Goal: Information Seeking & Learning: Learn about a topic

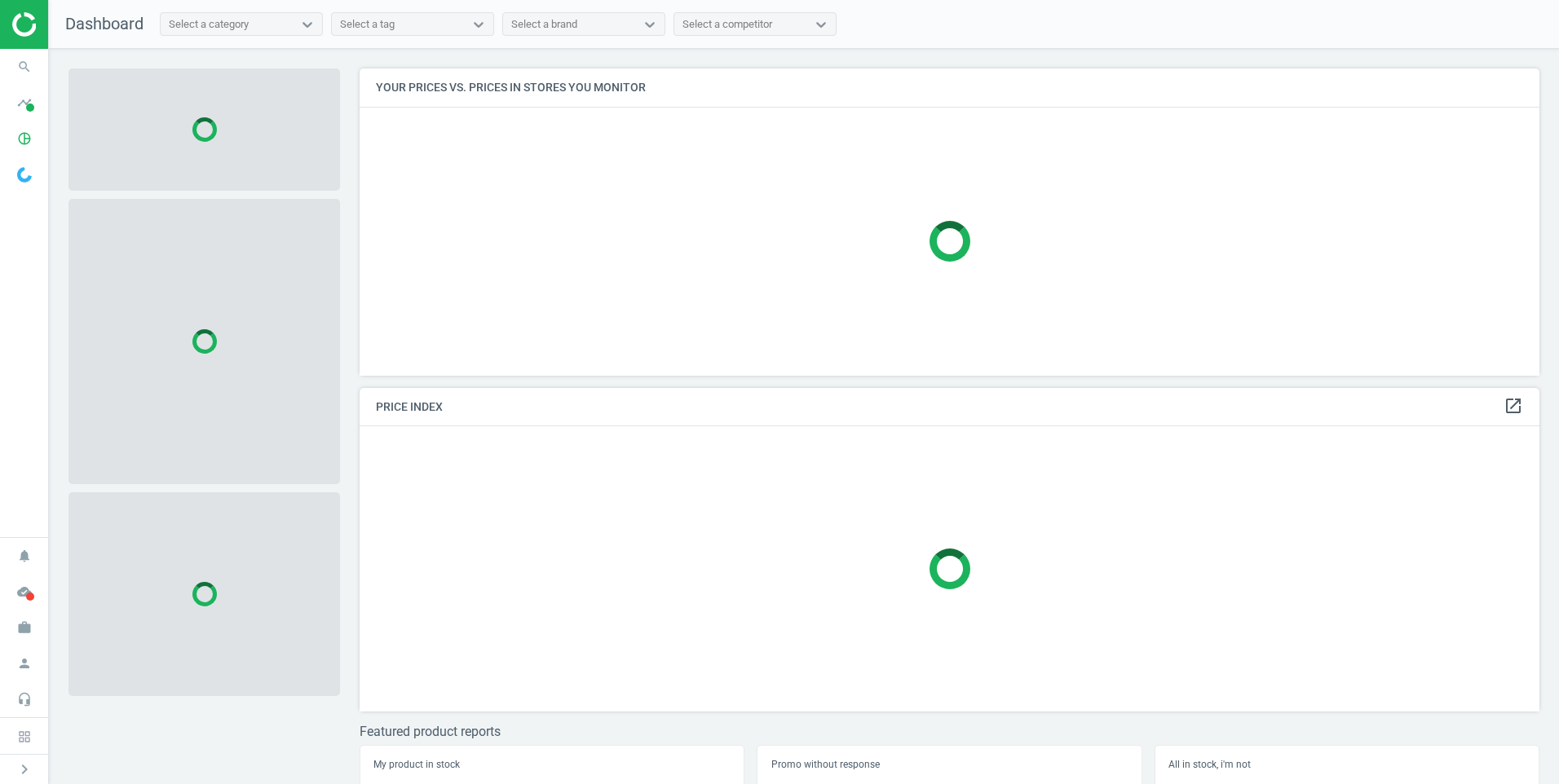
scroll to position [332, 1192]
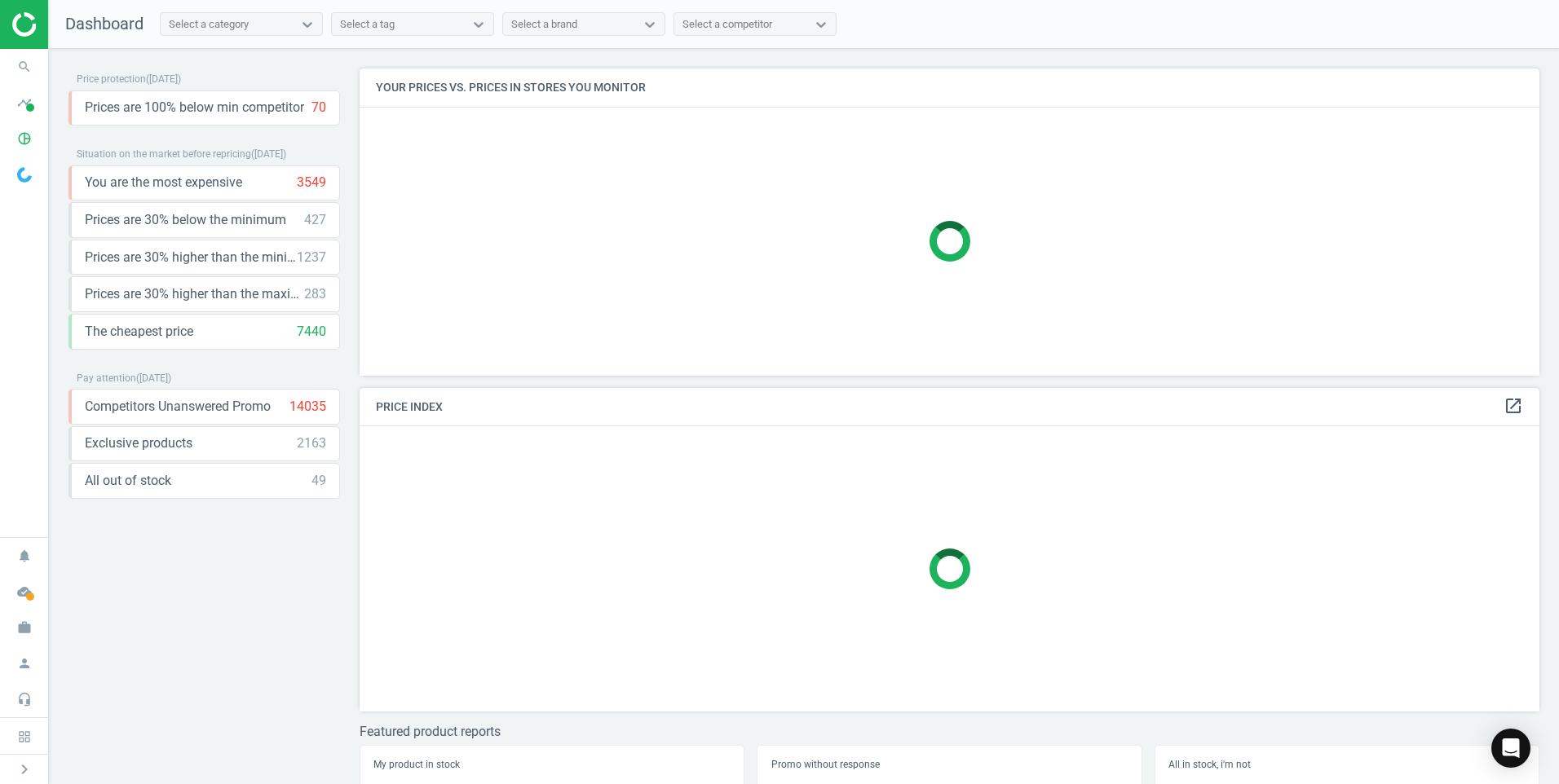
click at [31, 36] on div at bounding box center [24, 25] width 48 height 49
click at [28, 16] on img at bounding box center [69, 24] width 115 height 25
click at [20, 743] on icon at bounding box center [24, 736] width 13 height 13
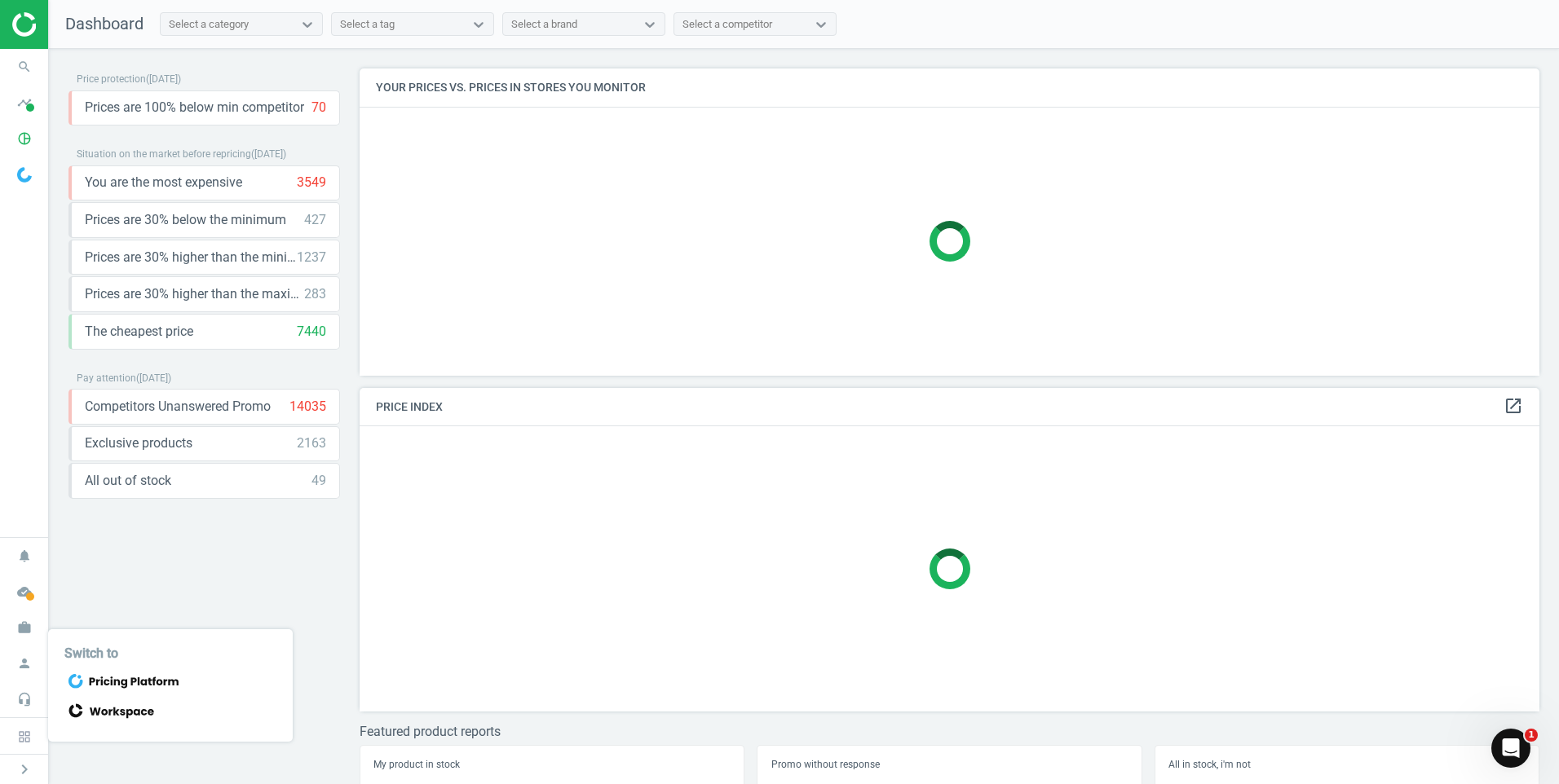
click at [148, 685] on icon at bounding box center [123, 681] width 118 height 23
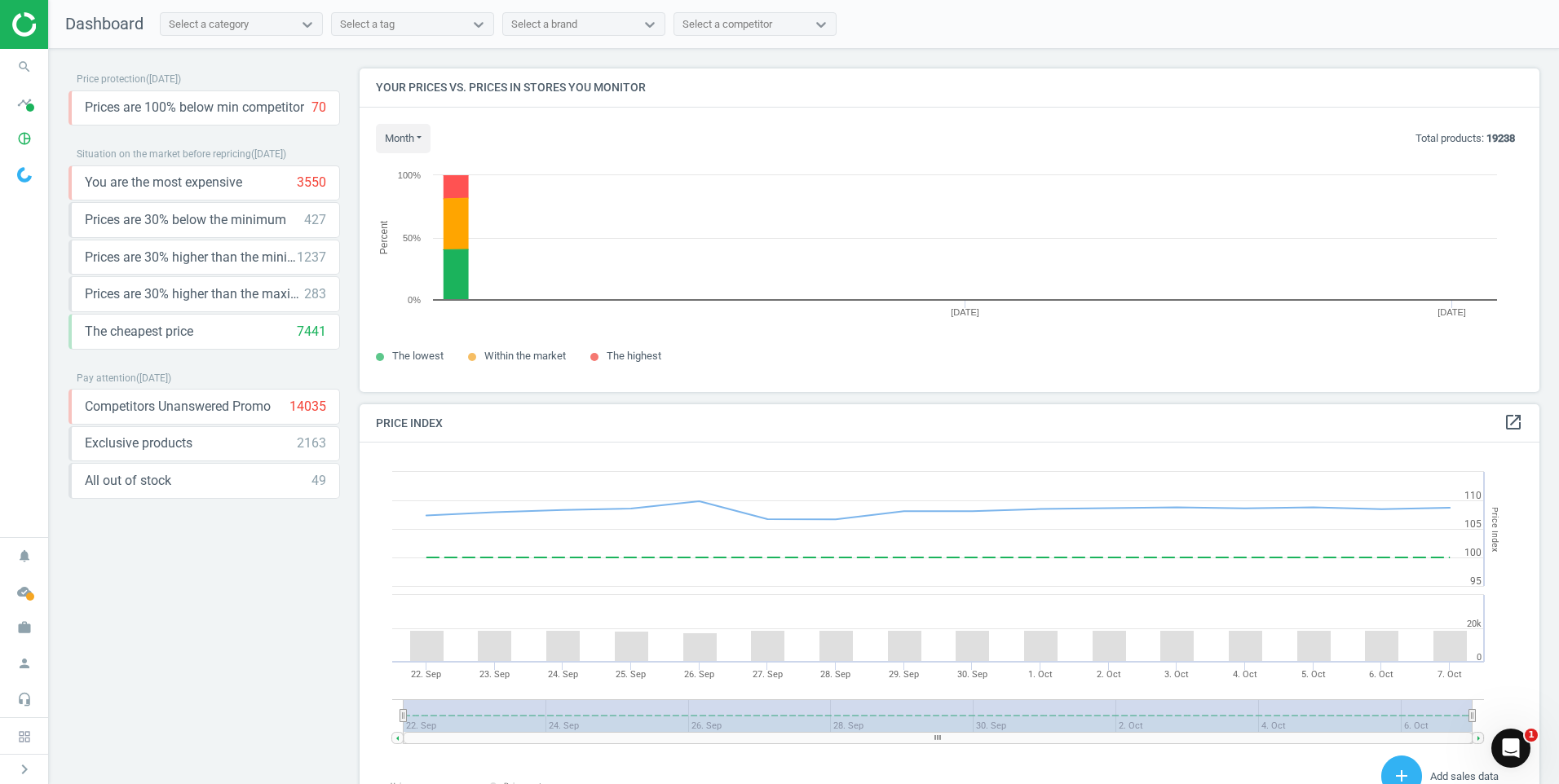
scroll to position [348, 1192]
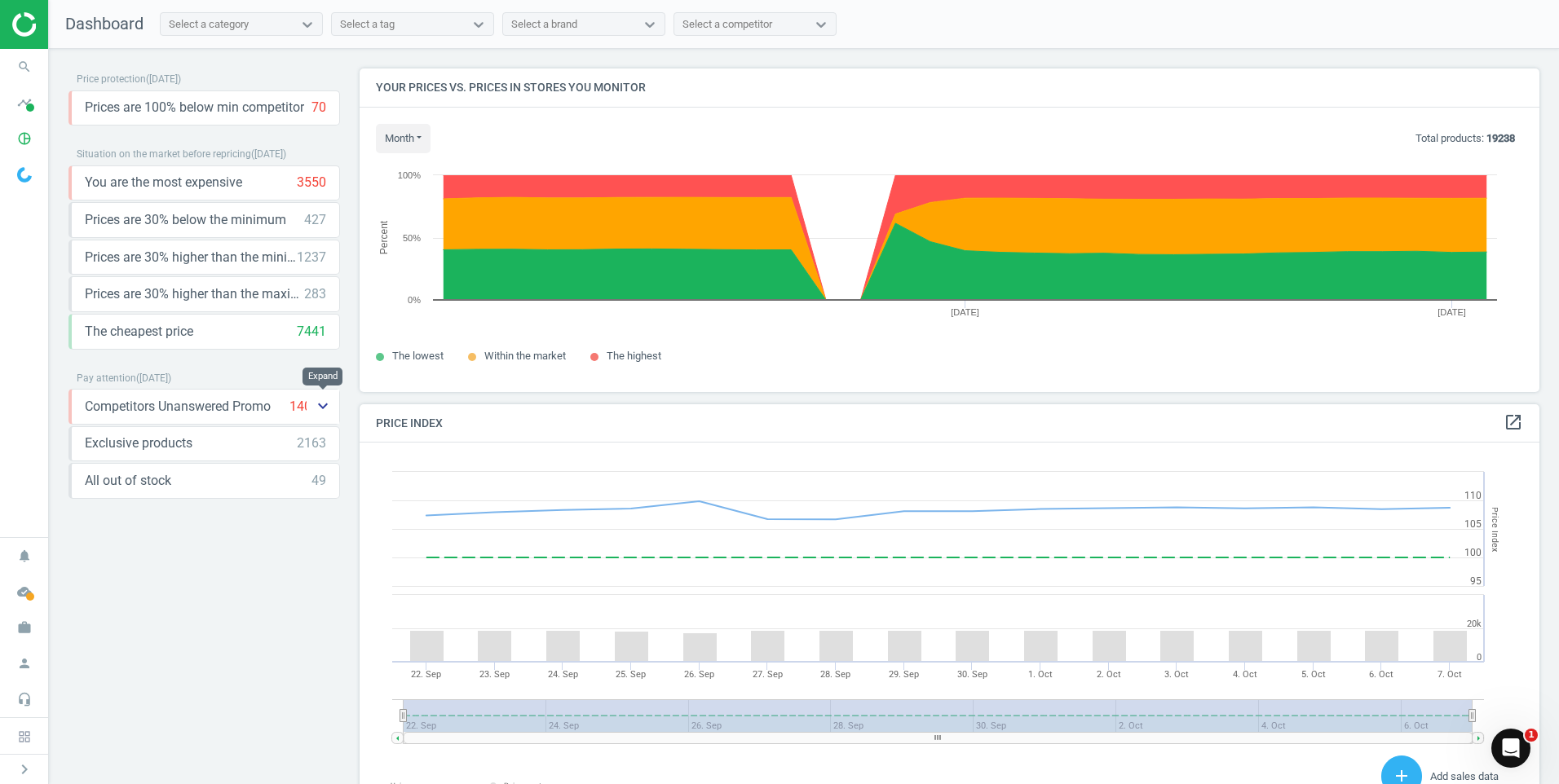
click at [308, 417] on button "keyboard_arrow_down" at bounding box center [322, 406] width 33 height 33
click at [291, 340] on div "The cheapest price 7441 keyboard_arrow_down" at bounding box center [205, 332] width 241 height 18
click at [267, 294] on span "Prices are 30% higher than the maximal" at bounding box center [194, 294] width 220 height 18
click at [318, 290] on icon "keyboard_arrow_down" at bounding box center [323, 294] width 20 height 20
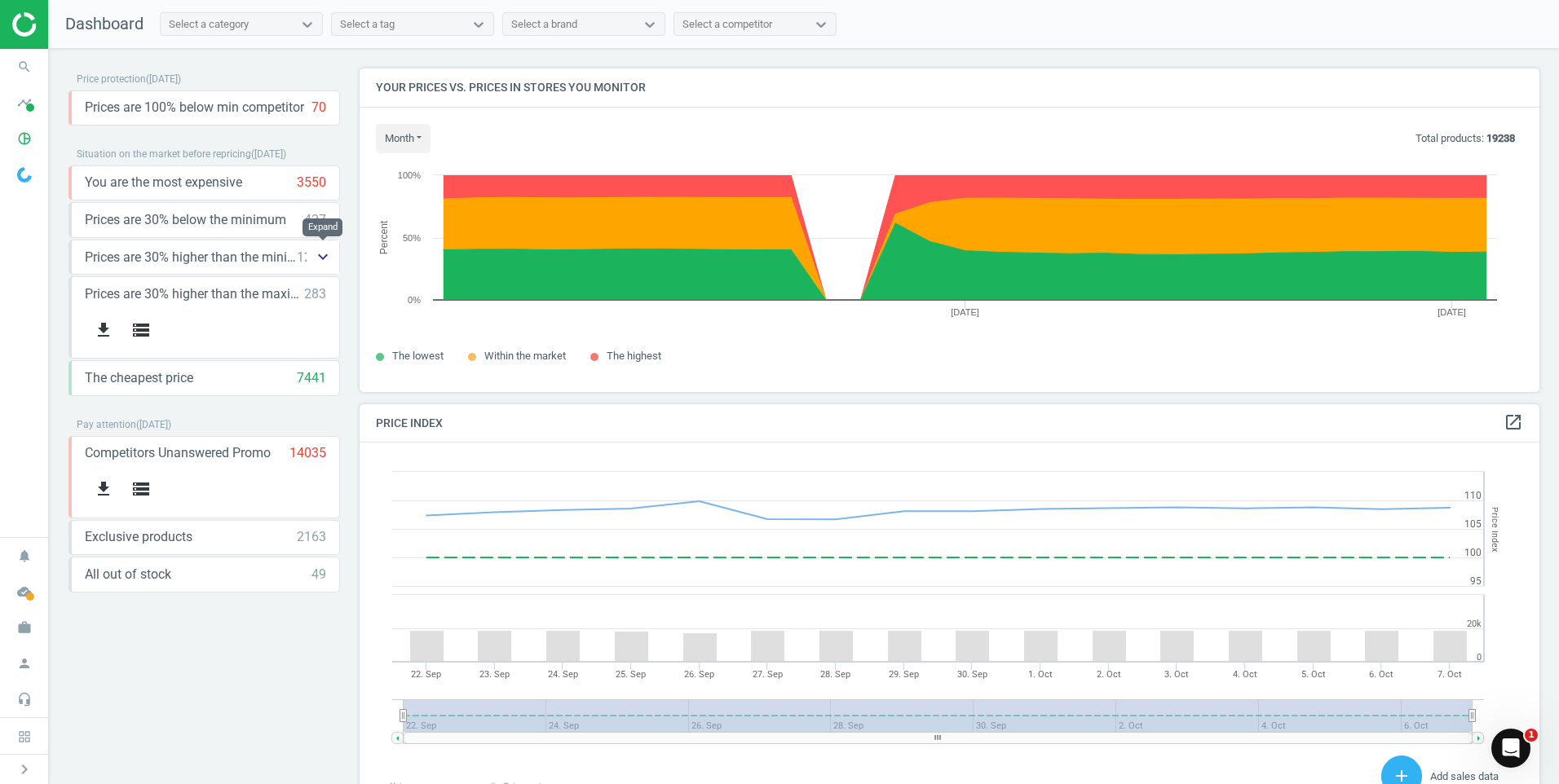
click at [329, 252] on icon "keyboard_arrow_down" at bounding box center [323, 257] width 20 height 20
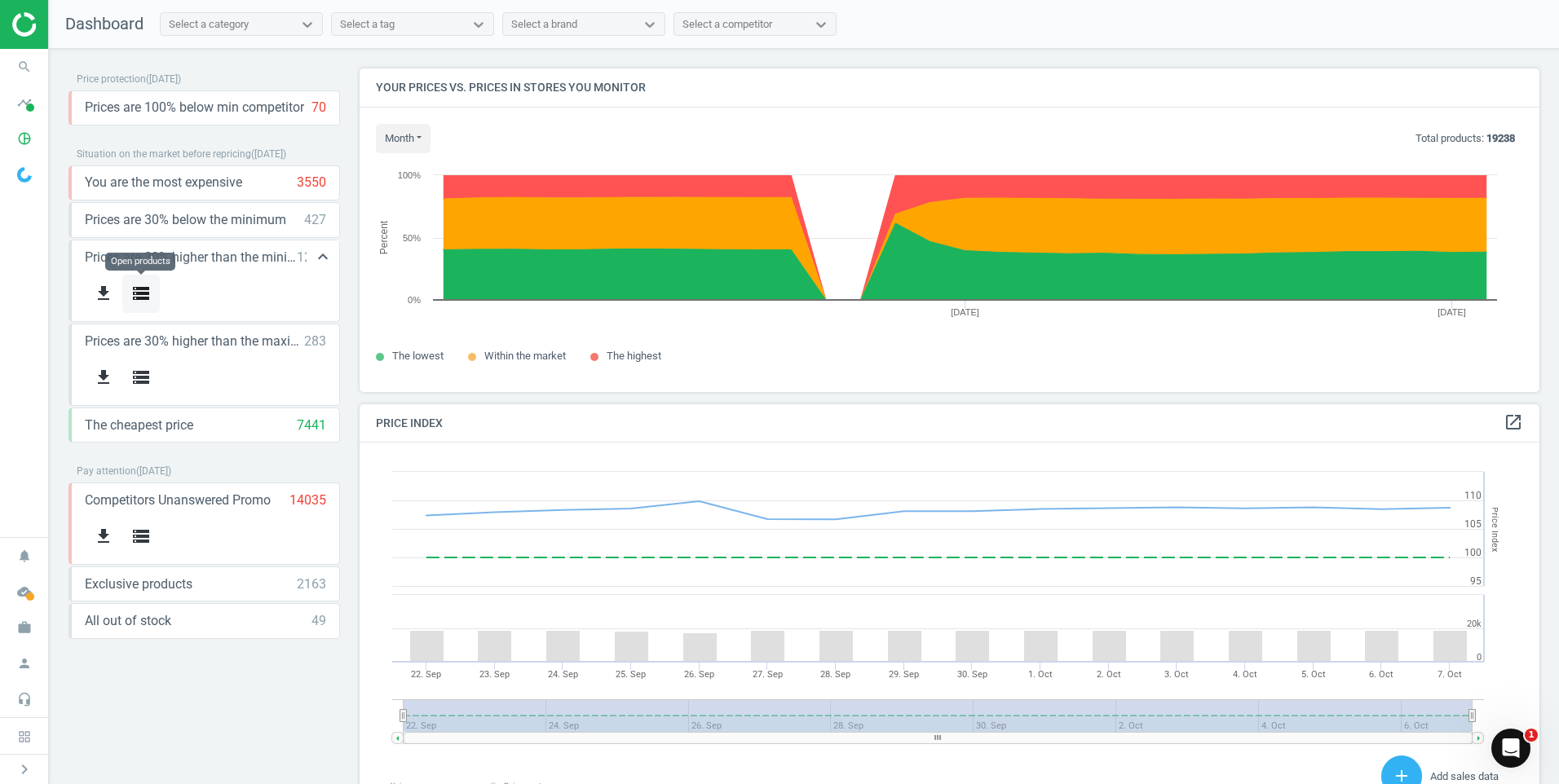
click at [139, 286] on icon "storage" at bounding box center [141, 294] width 20 height 20
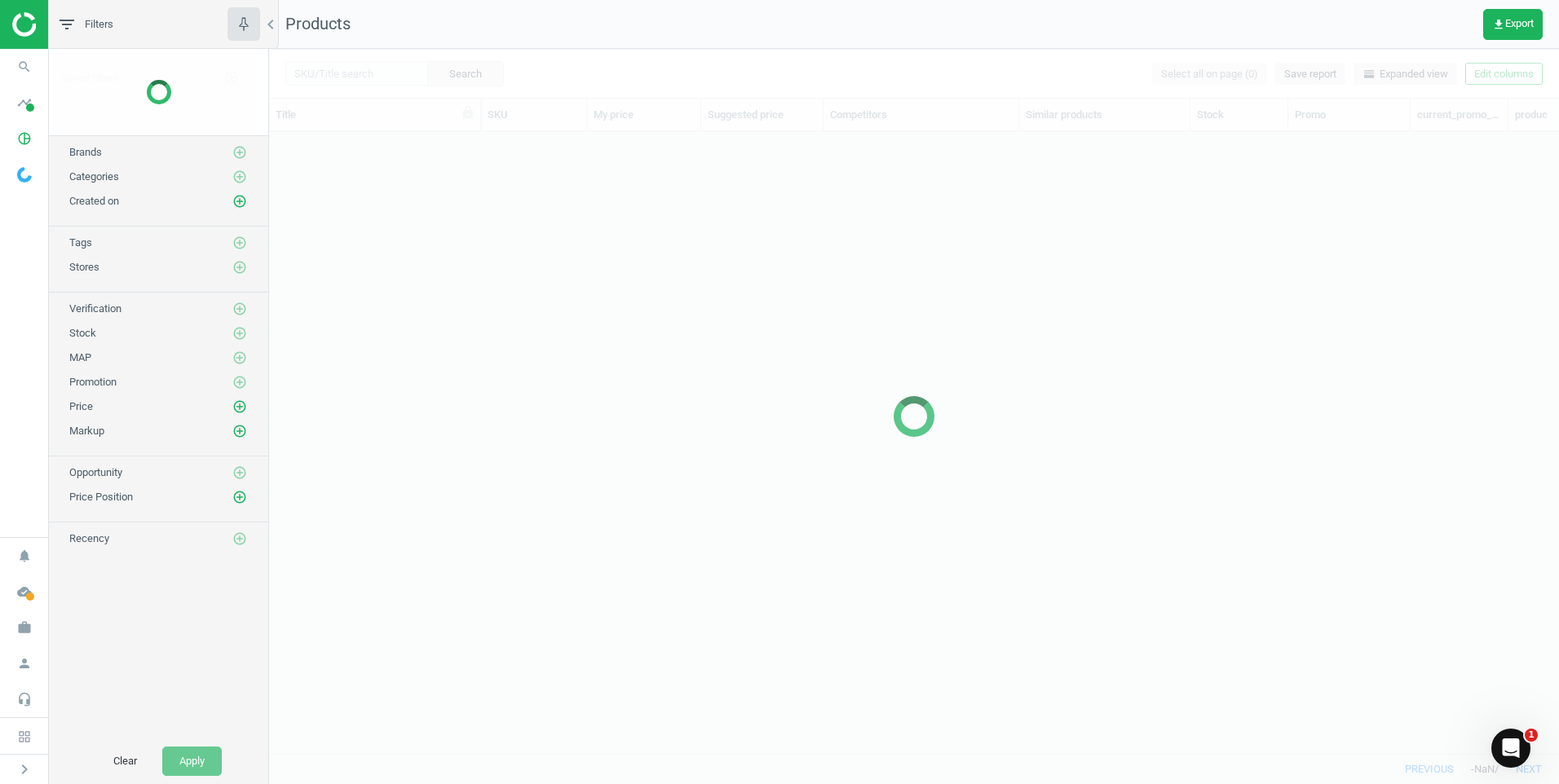
scroll to position [597, 1277]
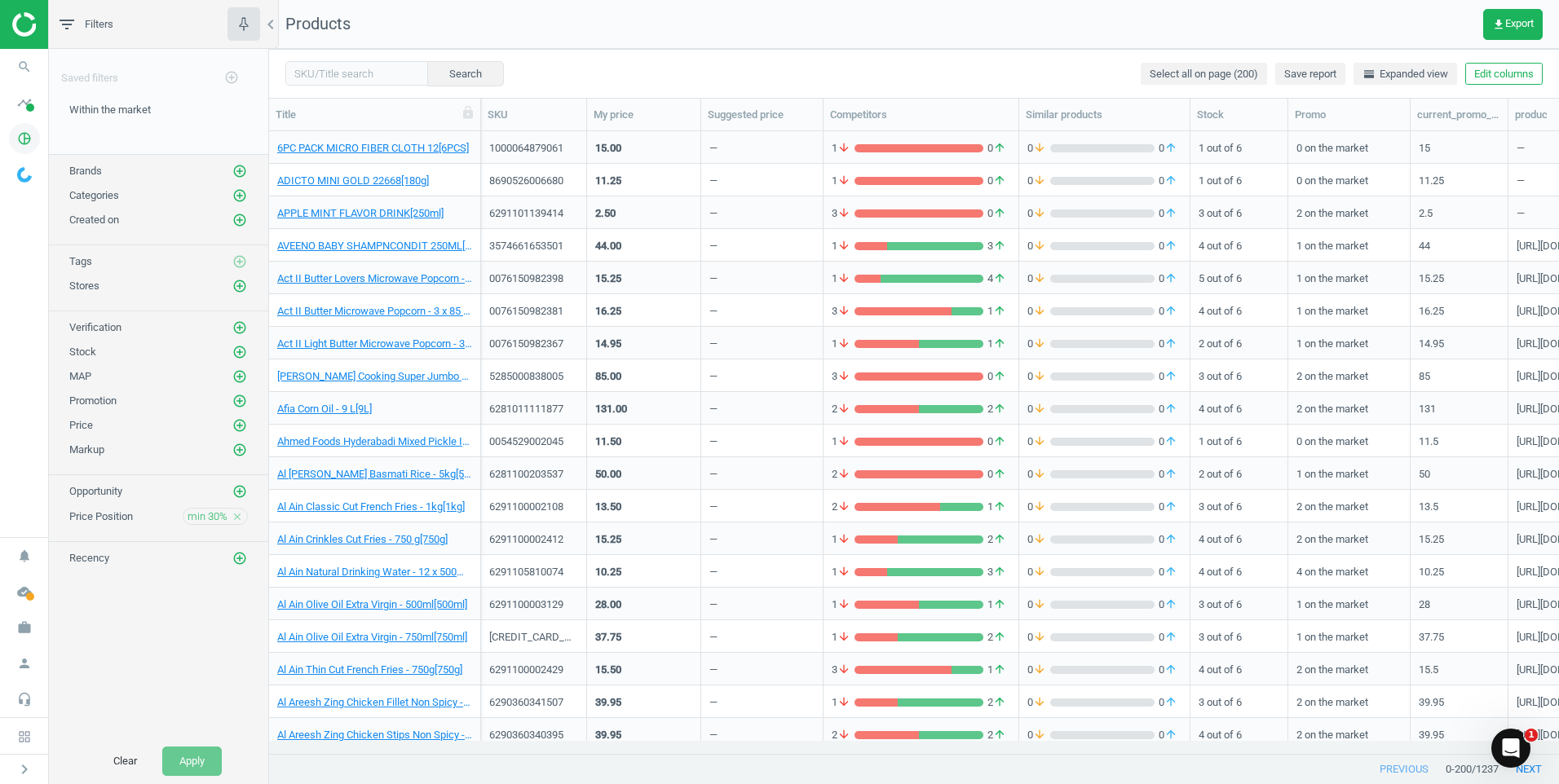
click at [20, 138] on icon "pie_chart_outlined" at bounding box center [24, 138] width 31 height 31
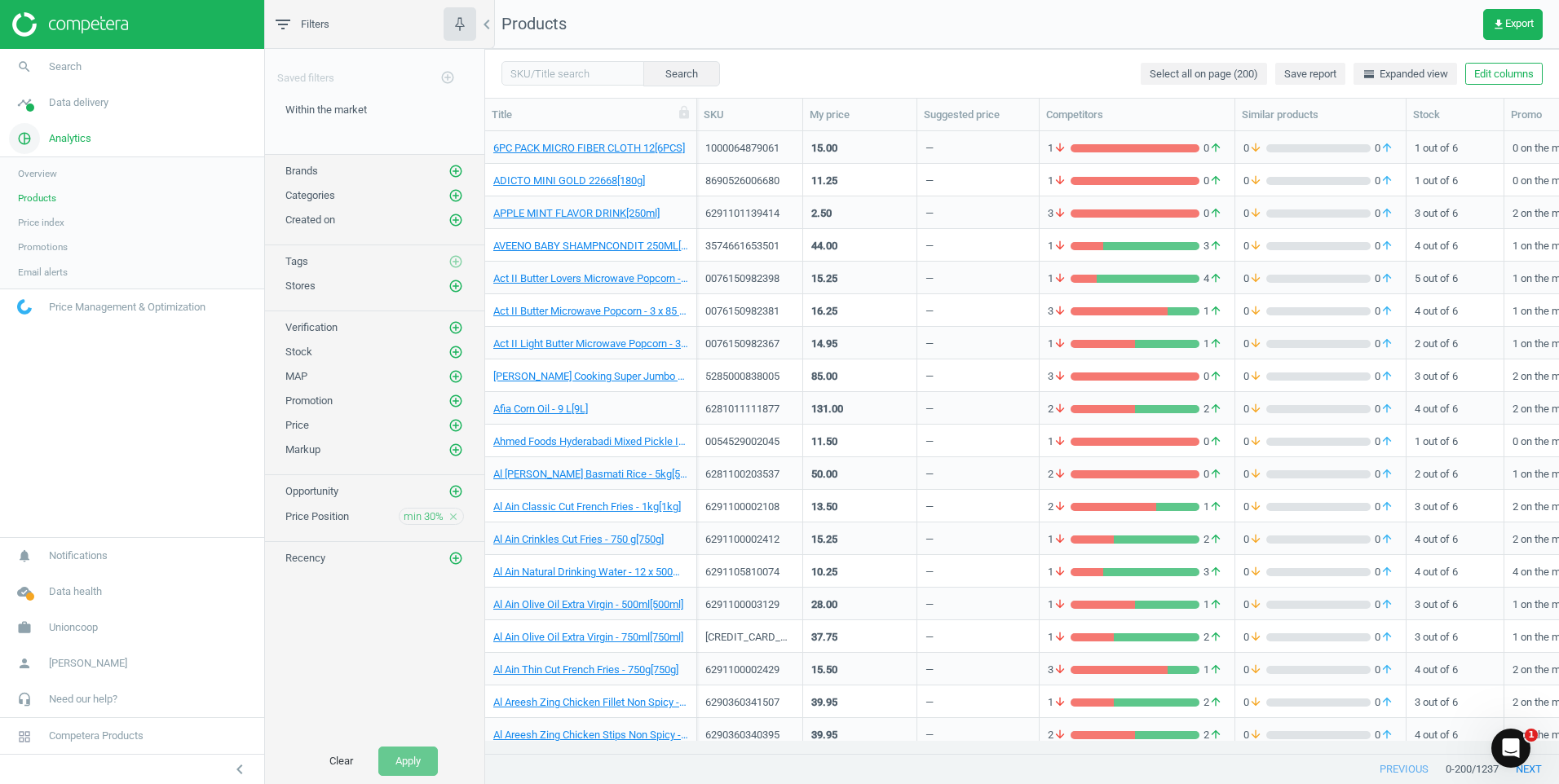
scroll to position [597, 1061]
click at [34, 217] on span "Price index" at bounding box center [40, 222] width 46 height 13
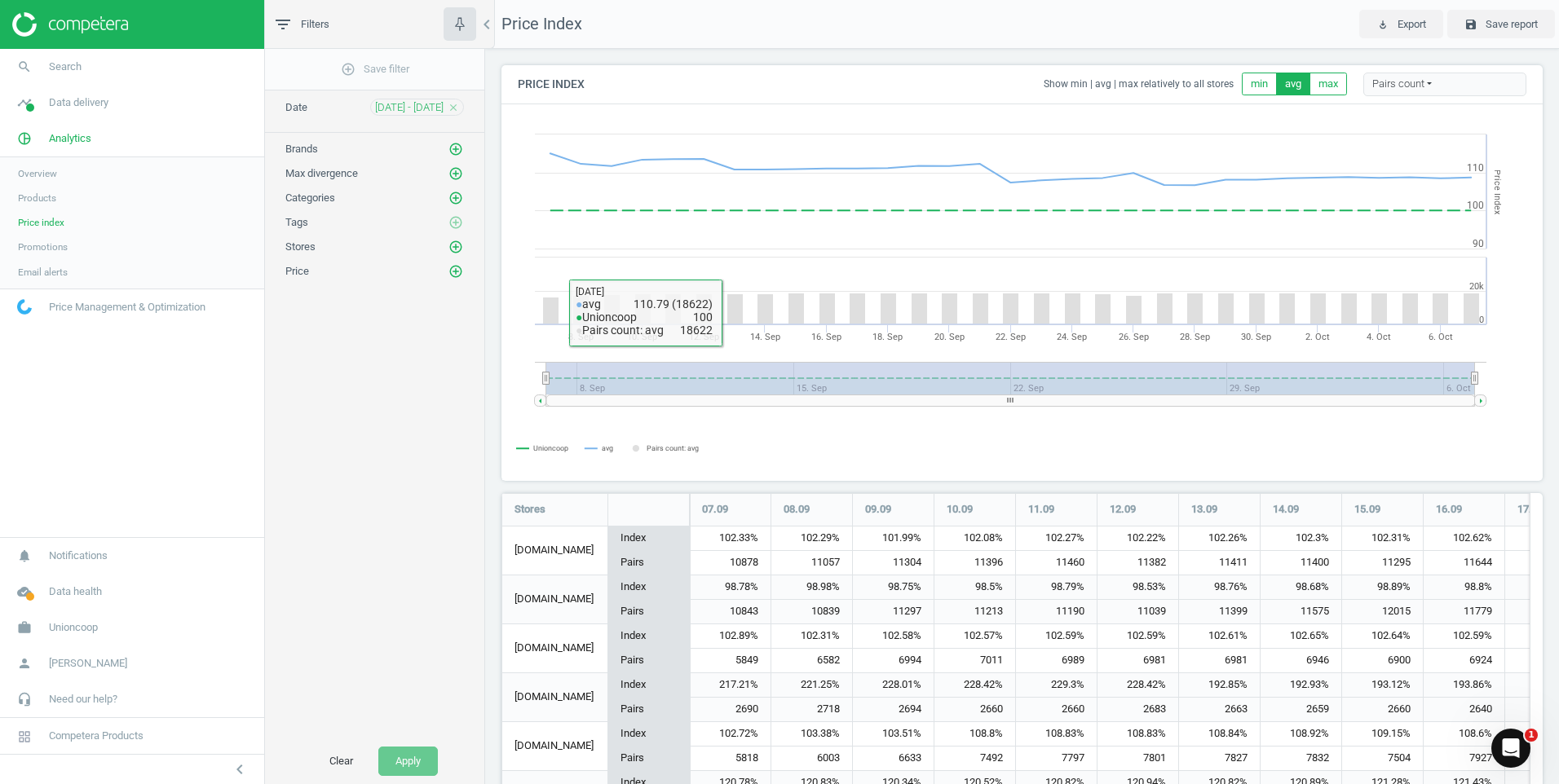
scroll to position [82, 0]
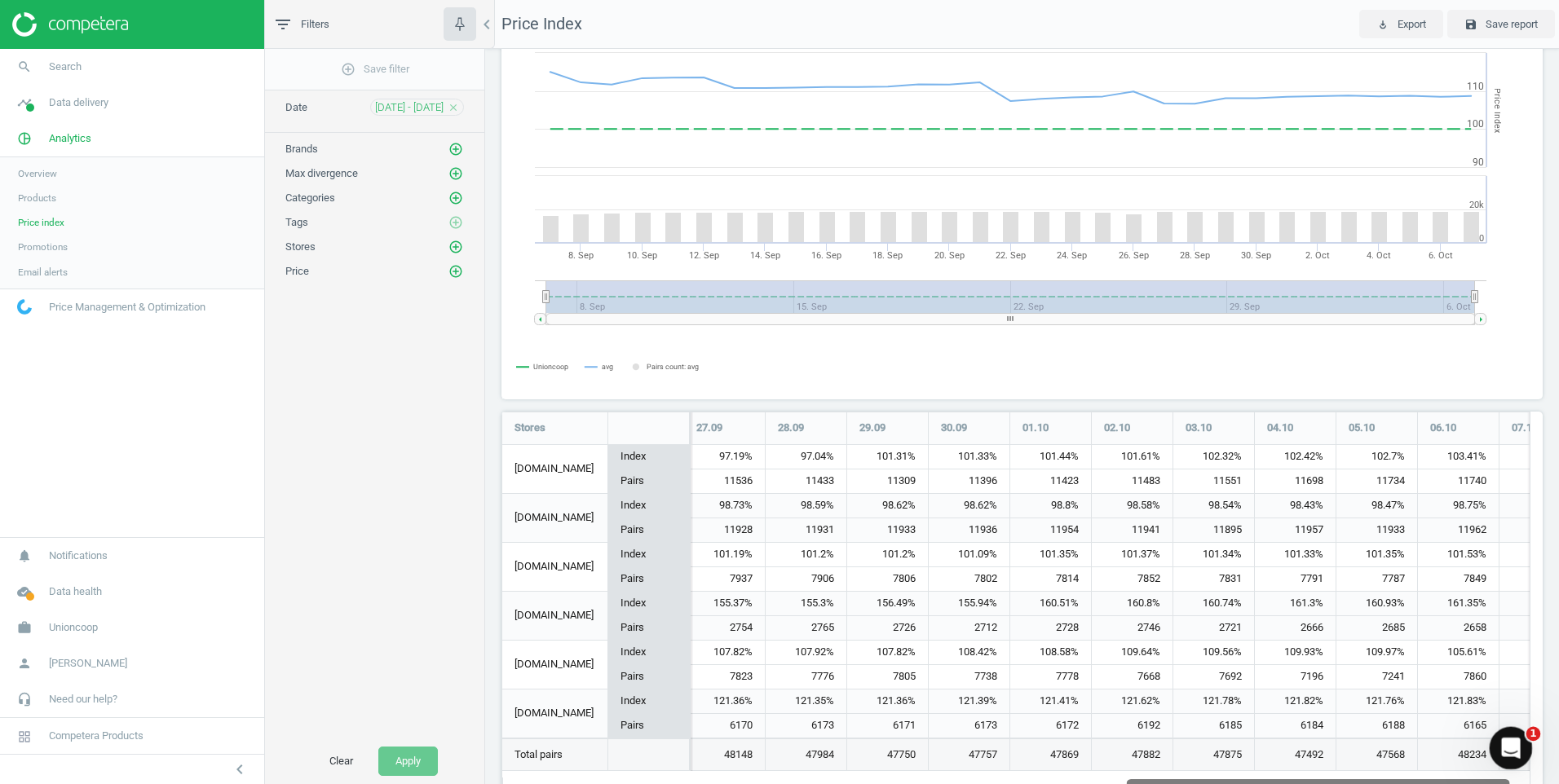
drag, startPoint x: 2366, startPoint y: 1507, endPoint x: 1526, endPoint y: 751, distance: 1130.1
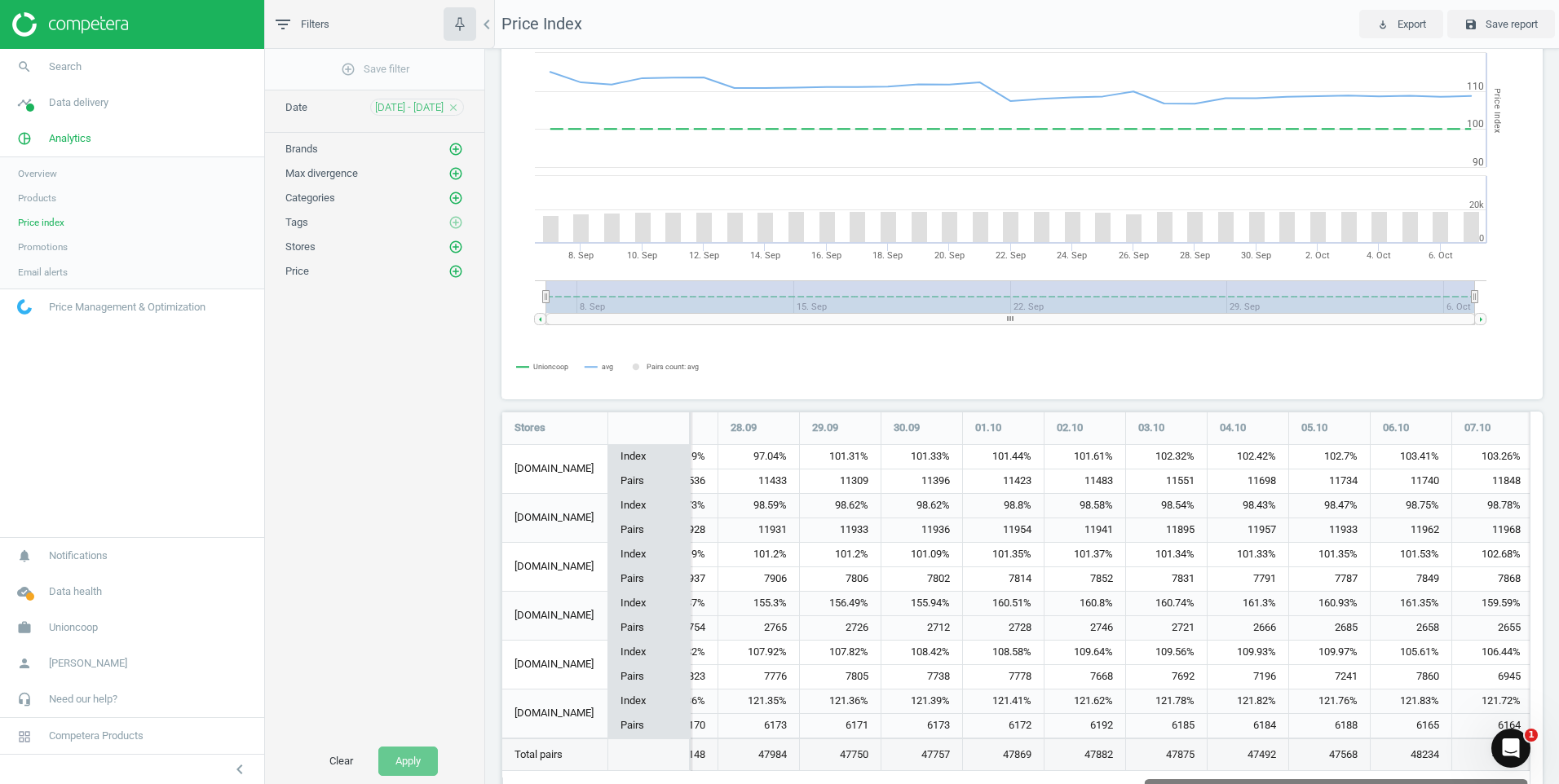
click at [1526, 455] on div at bounding box center [1527, 470] width 3 height 49
click at [40, 199] on span "Products" at bounding box center [36, 197] width 38 height 13
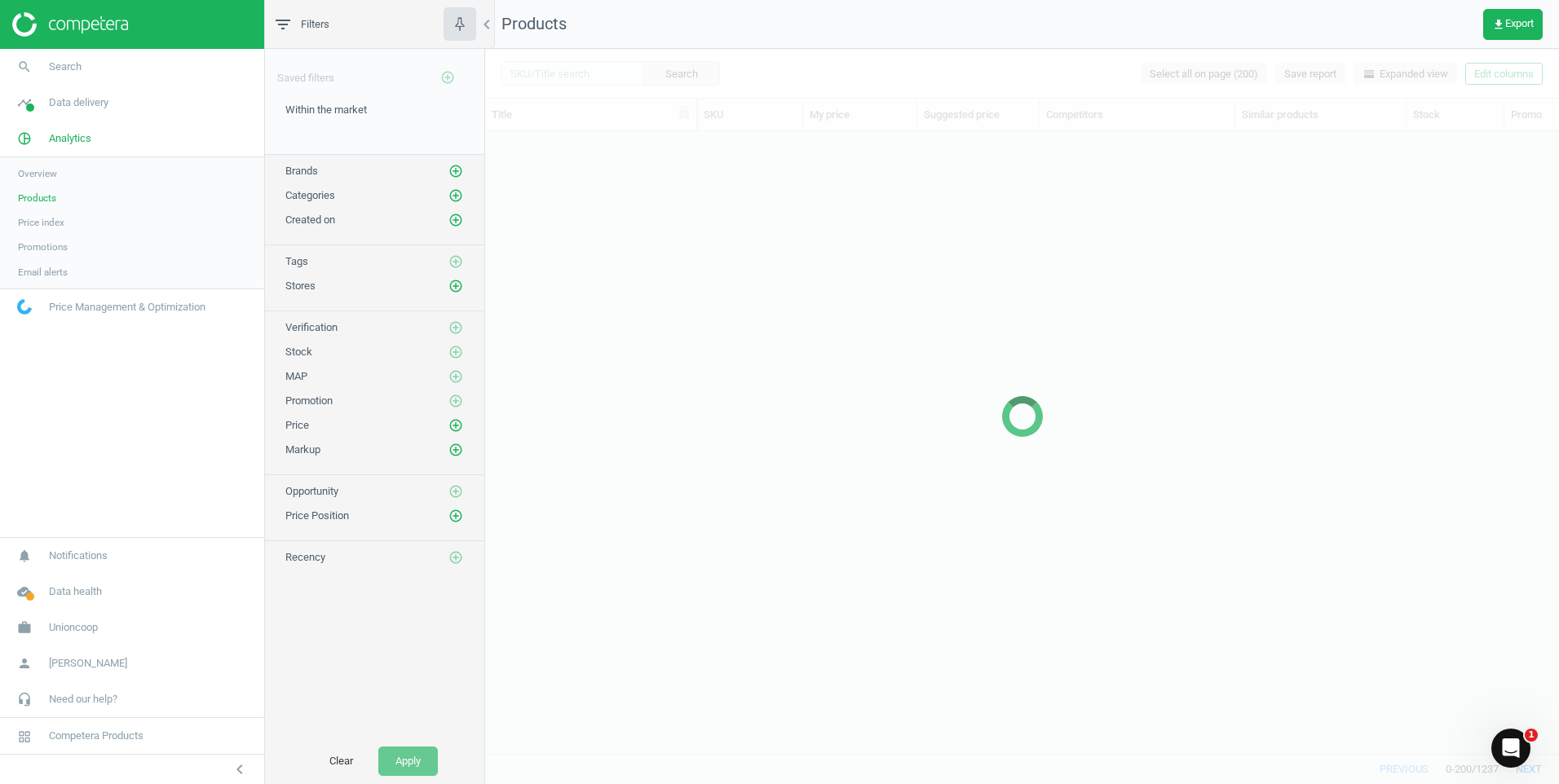
scroll to position [597, 1061]
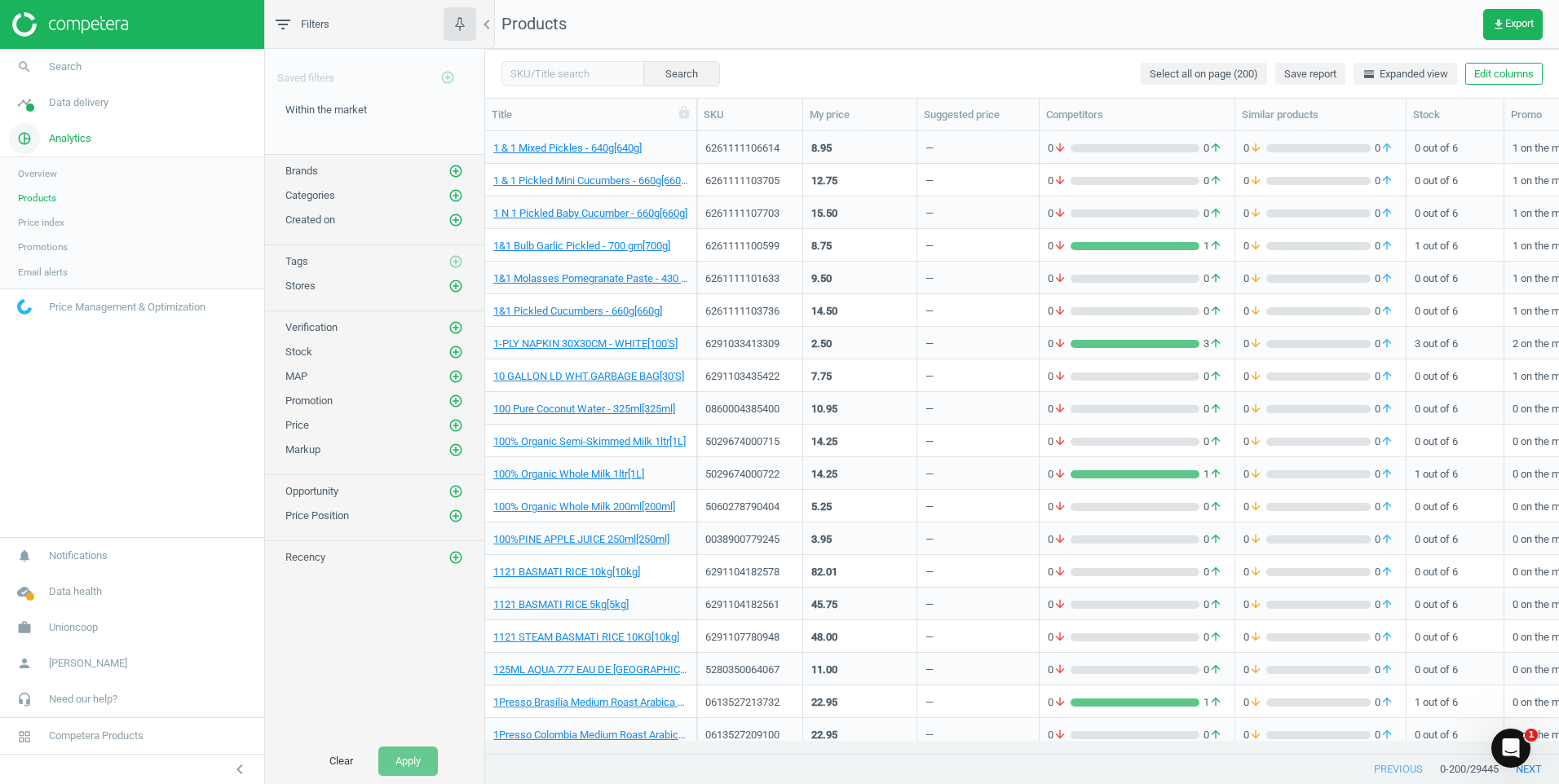
click at [54, 139] on span "Analytics" at bounding box center [70, 138] width 42 height 15
click at [76, 98] on span "Data delivery" at bounding box center [79, 102] width 59 height 15
click at [40, 187] on span "Matches" at bounding box center [35, 186] width 35 height 13
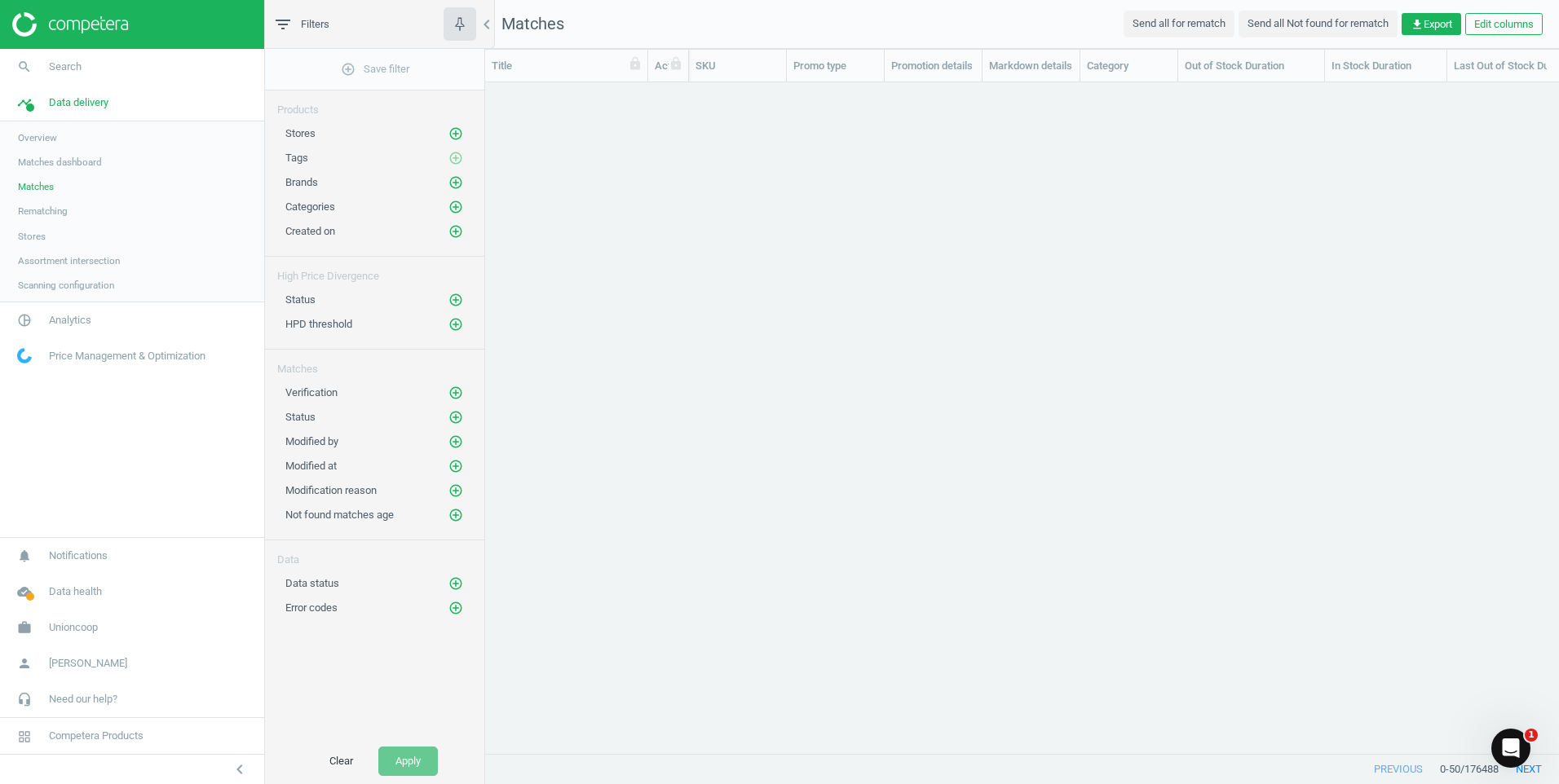
scroll to position [646, 1061]
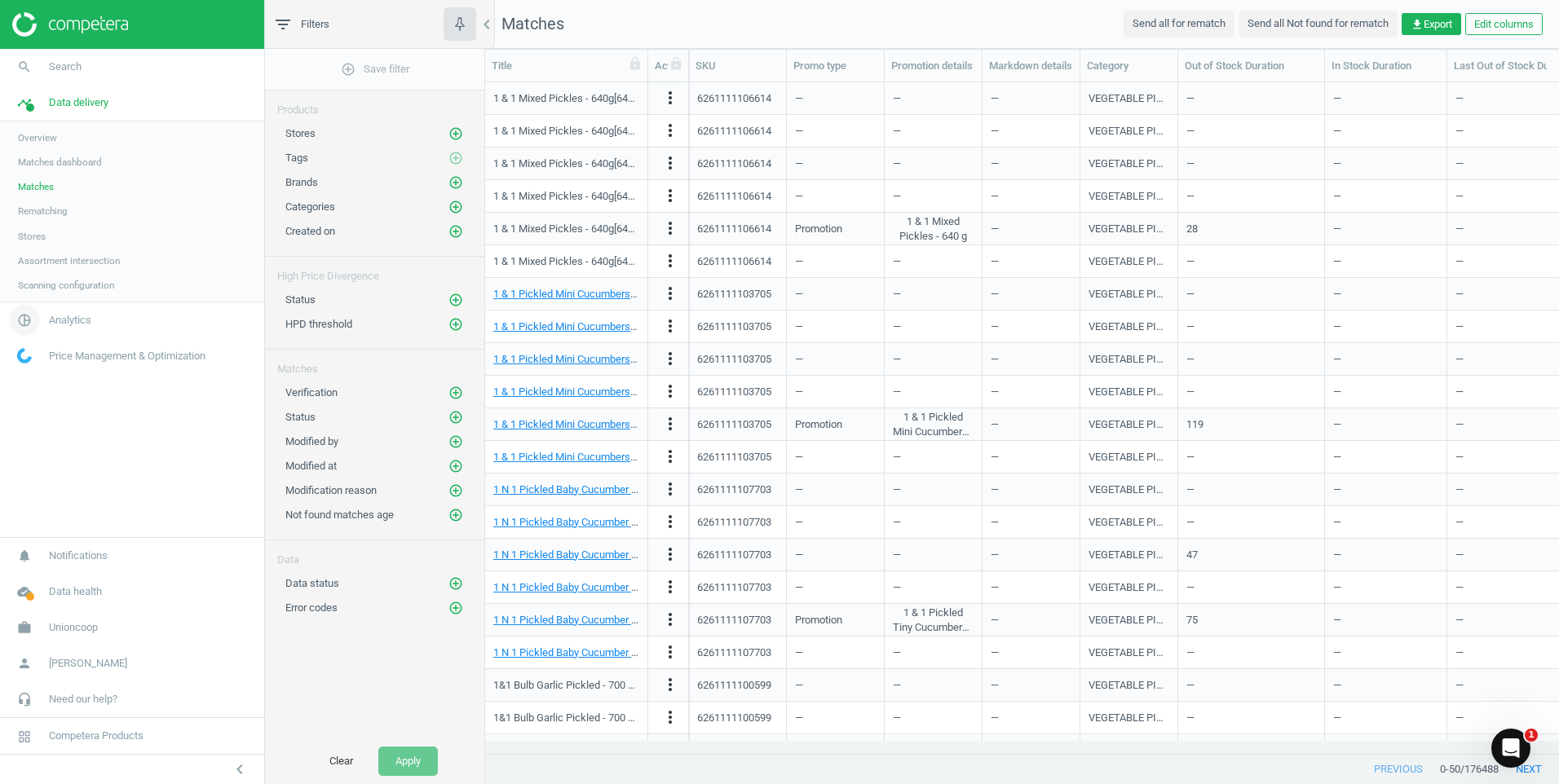
click at [66, 317] on span "Analytics" at bounding box center [70, 320] width 42 height 15
click at [41, 218] on span "Price index" at bounding box center [40, 222] width 46 height 13
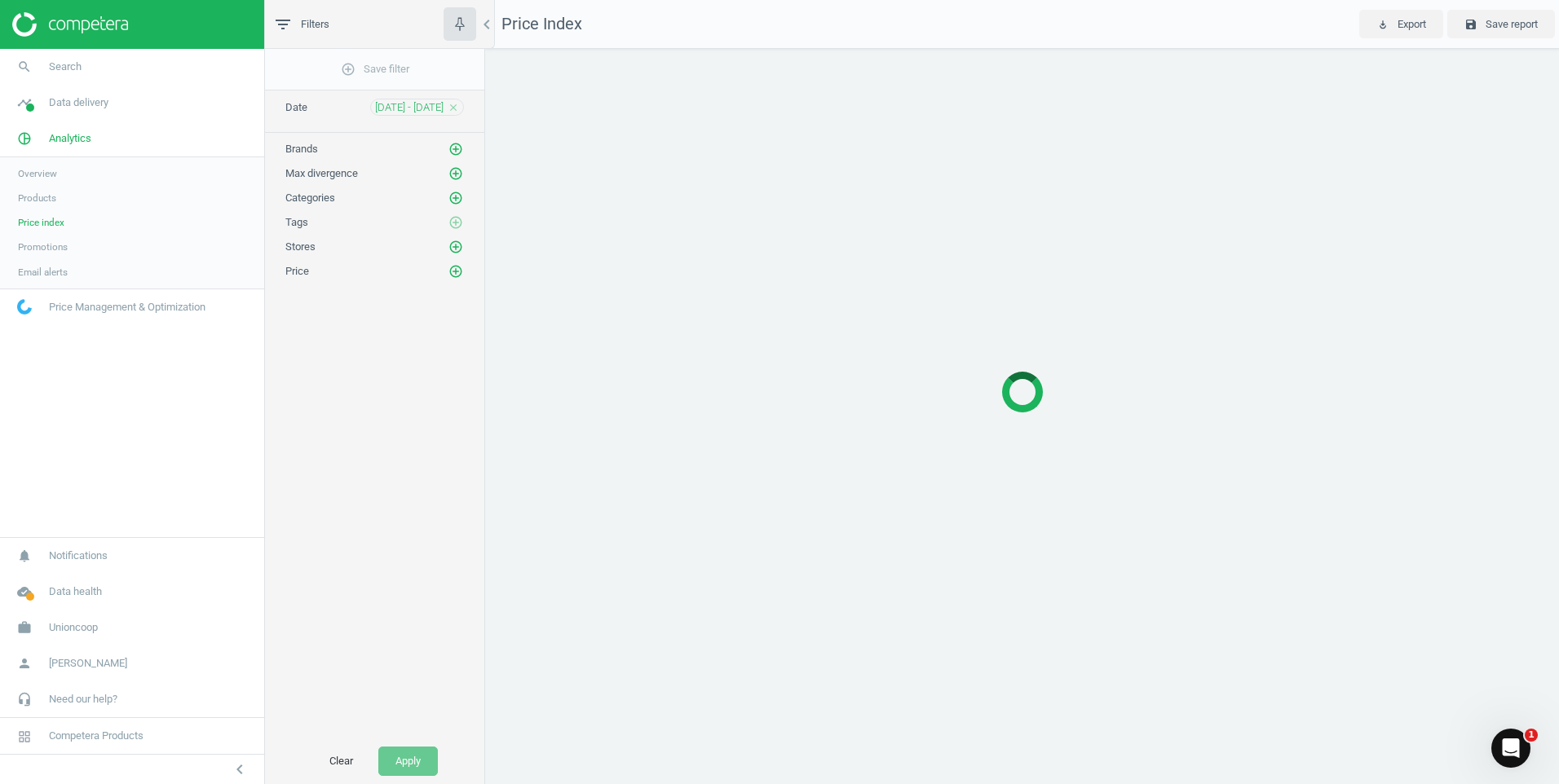
click at [41, 197] on span "Products" at bounding box center [36, 197] width 38 height 13
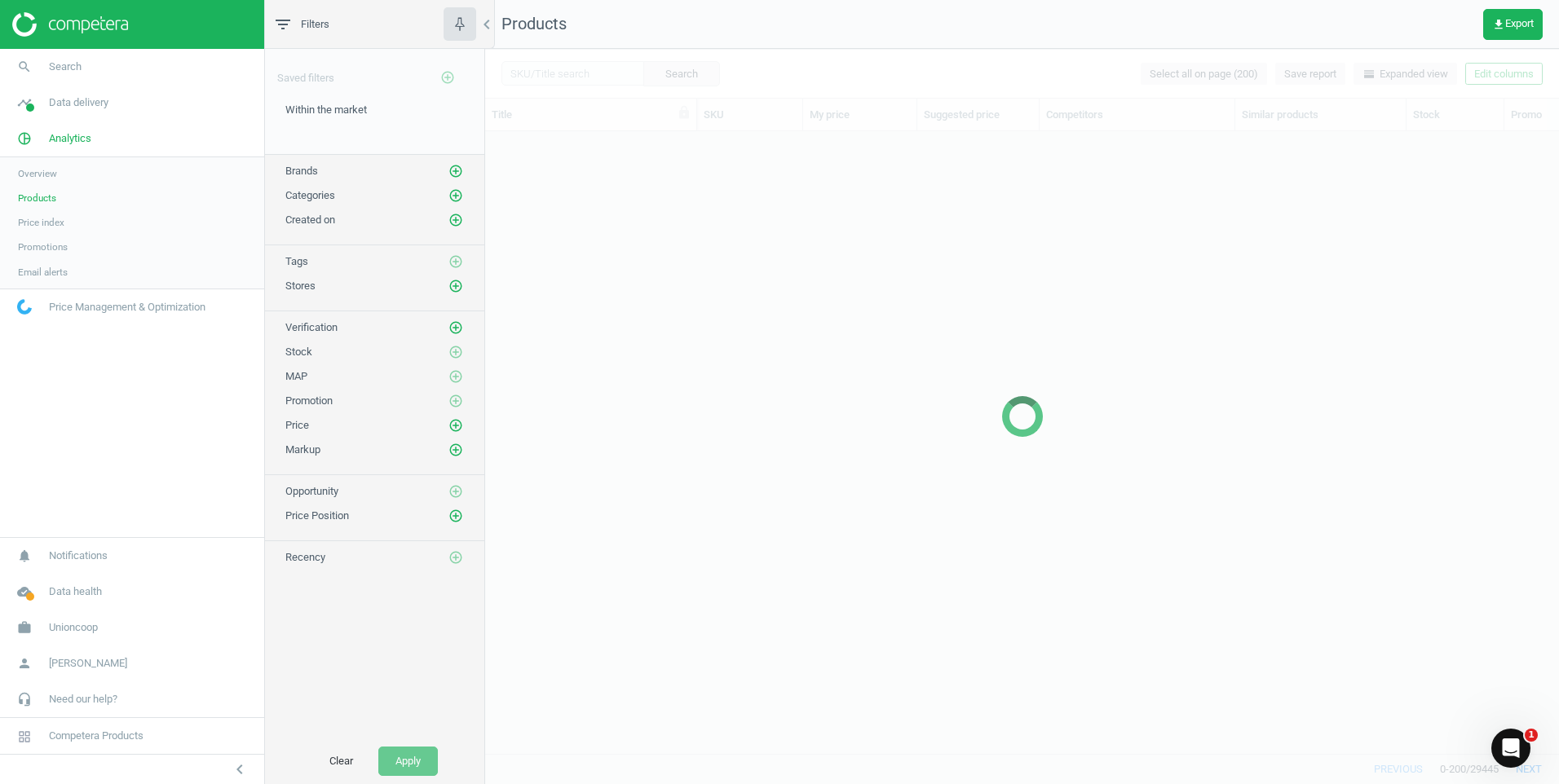
scroll to position [597, 1061]
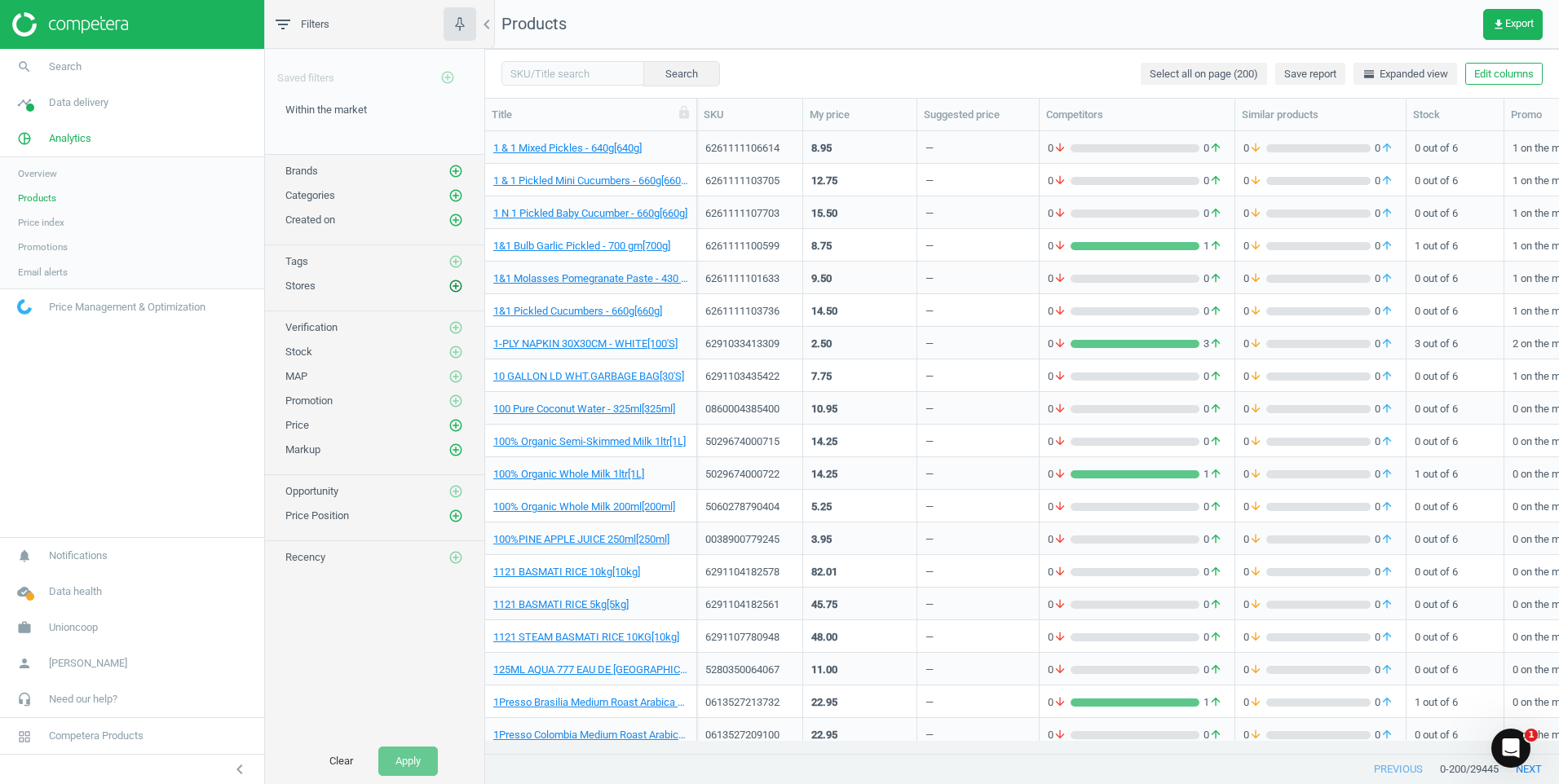
click at [455, 287] on icon "add_circle_outline" at bounding box center [455, 286] width 15 height 15
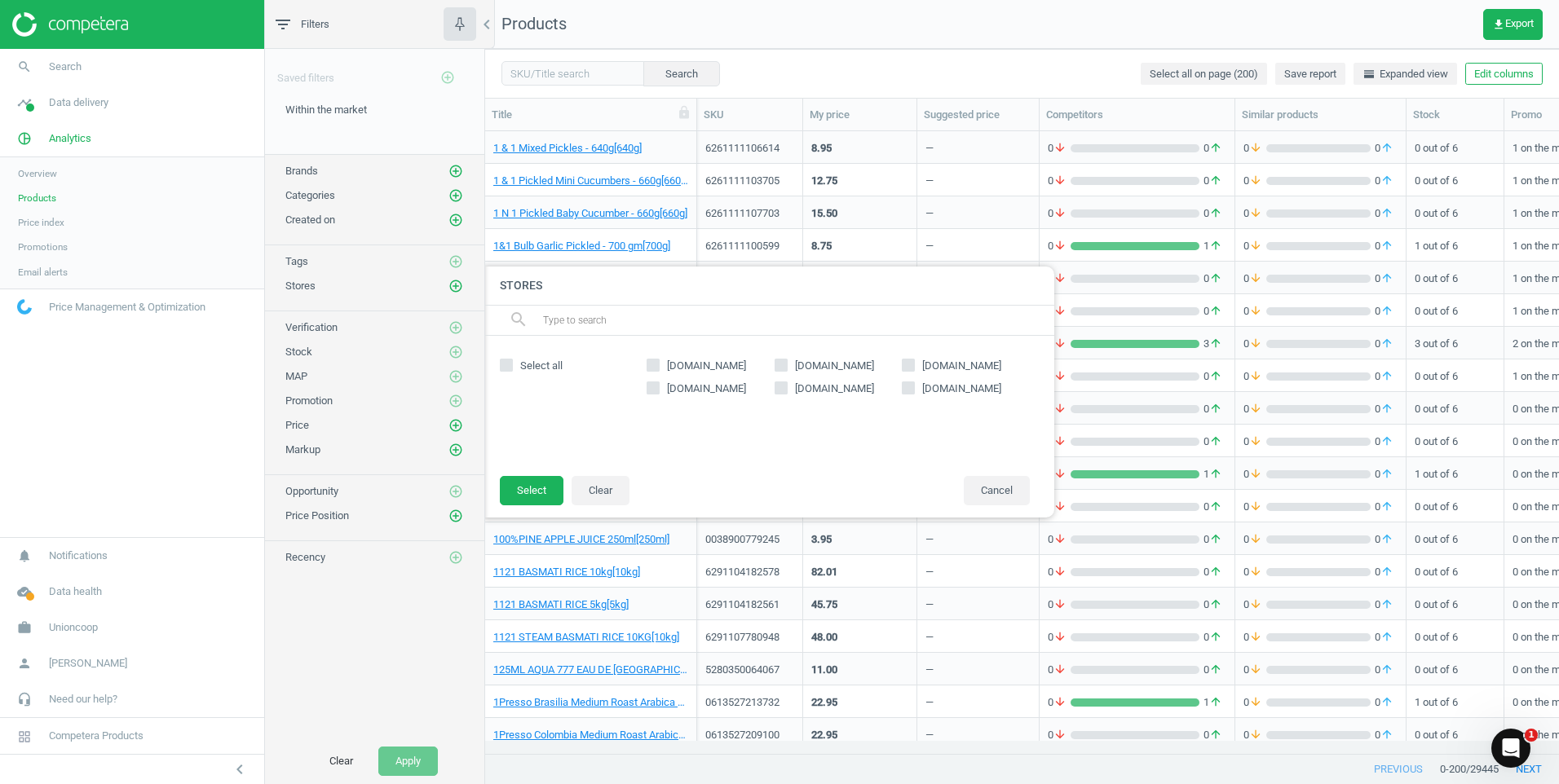
click at [658, 366] on input "carrefouruae.com" at bounding box center [653, 365] width 11 height 11
checkbox input "true"
click at [528, 489] on button "Select" at bounding box center [531, 490] width 64 height 30
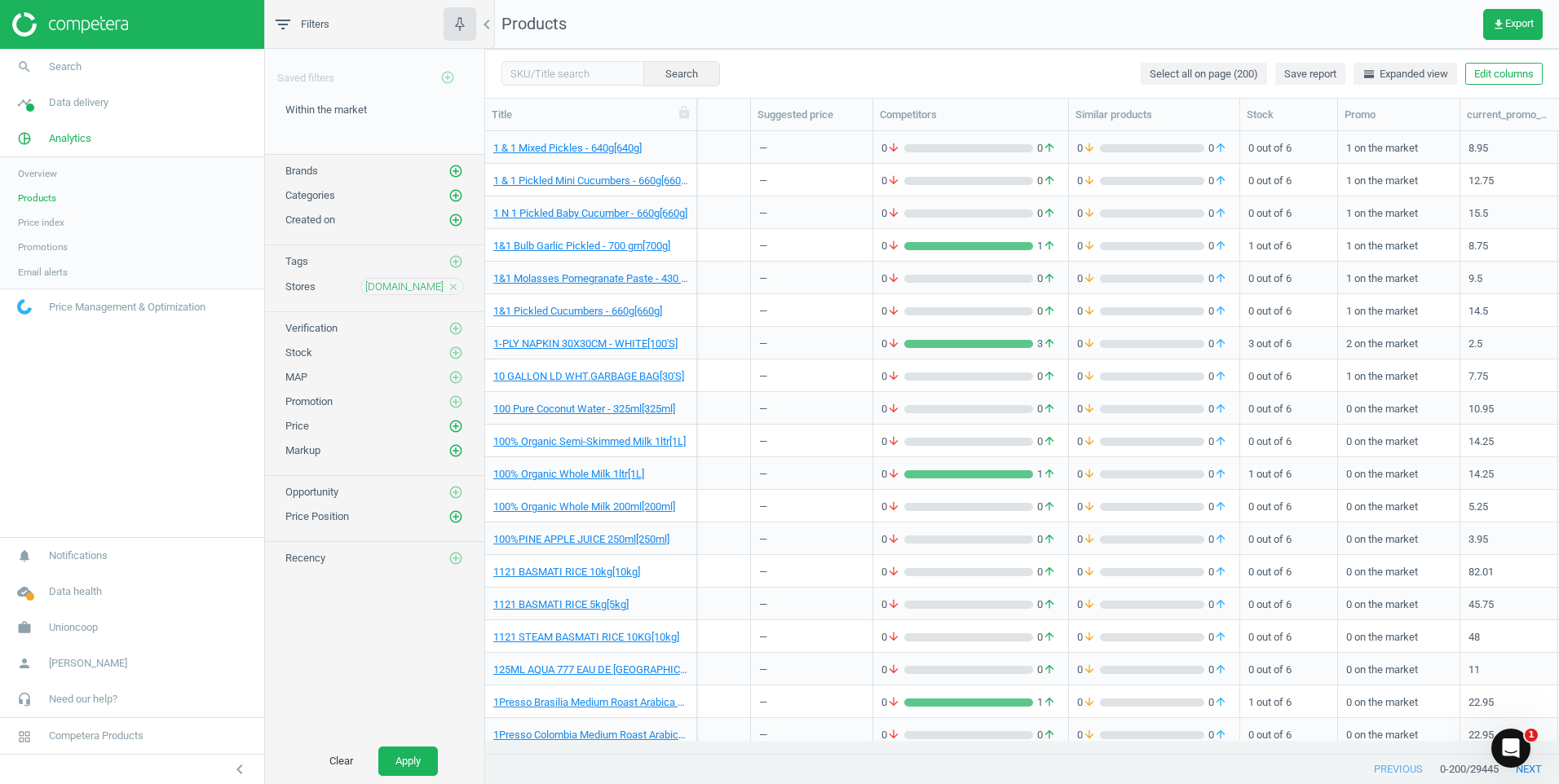
scroll to position [0, 0]
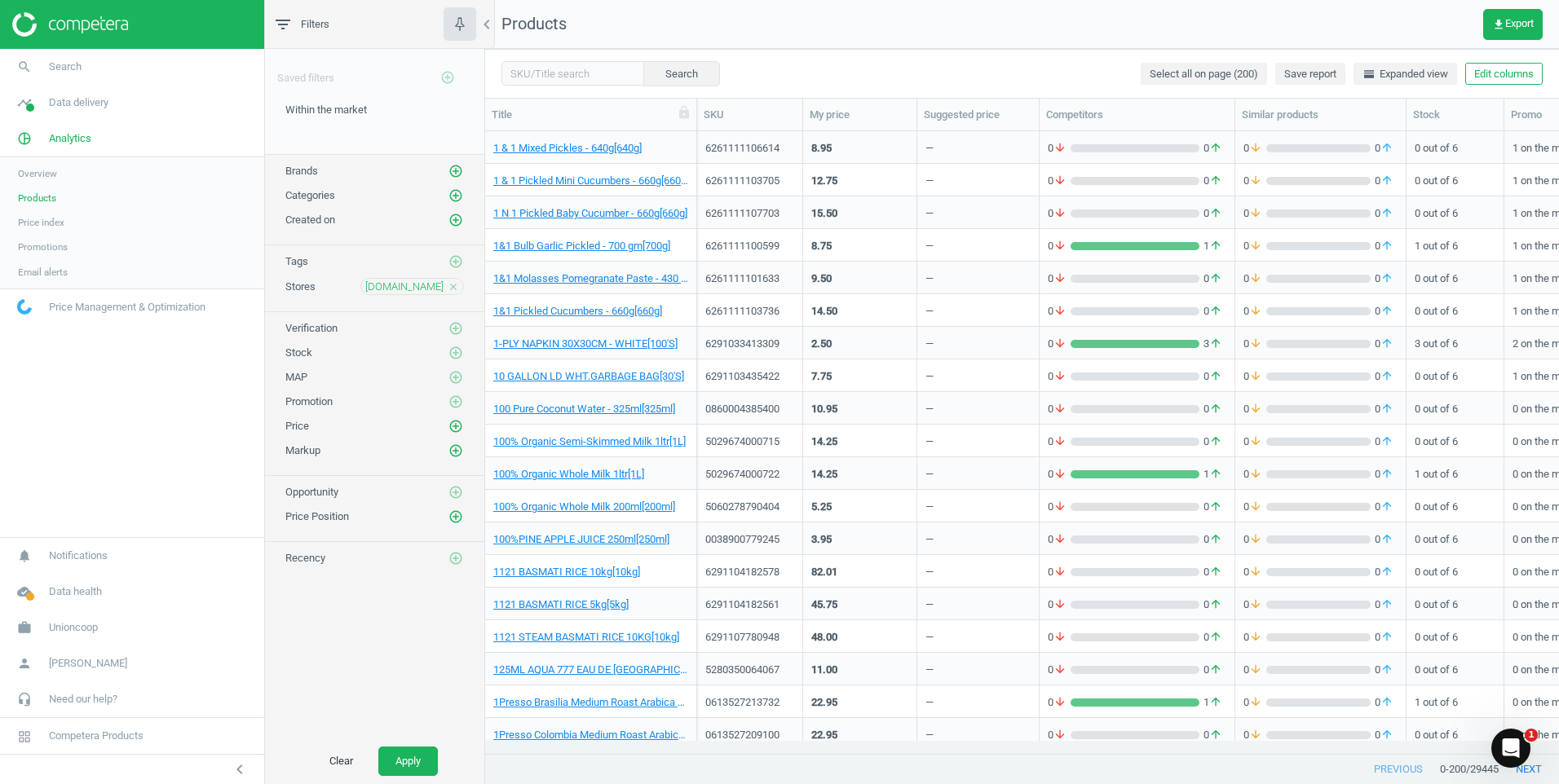
click at [31, 201] on span "Products" at bounding box center [36, 197] width 38 height 13
click at [453, 196] on icon "add_circle_outline" at bounding box center [455, 195] width 15 height 15
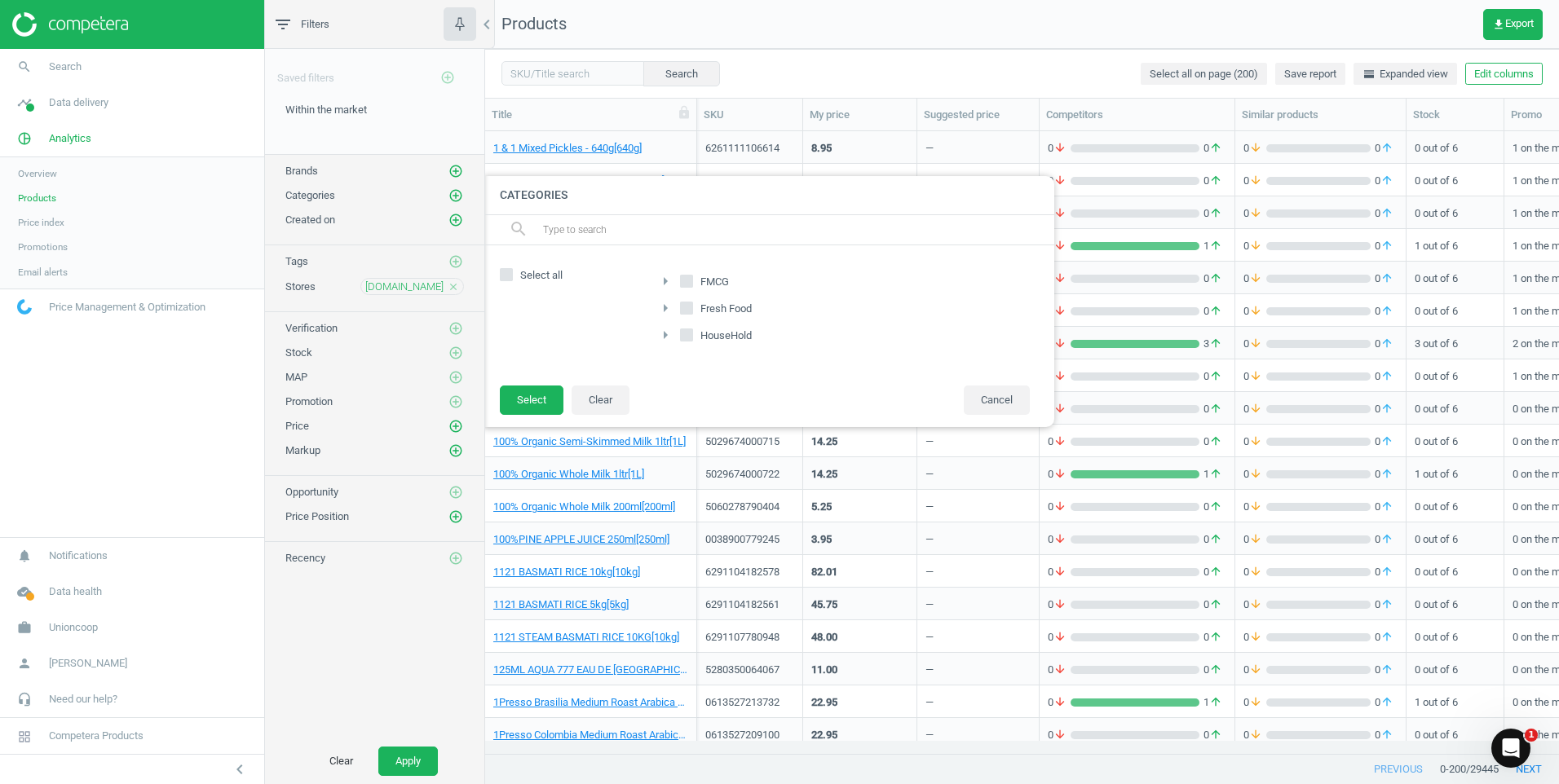
click at [663, 281] on icon "arrow_right" at bounding box center [665, 281] width 20 height 20
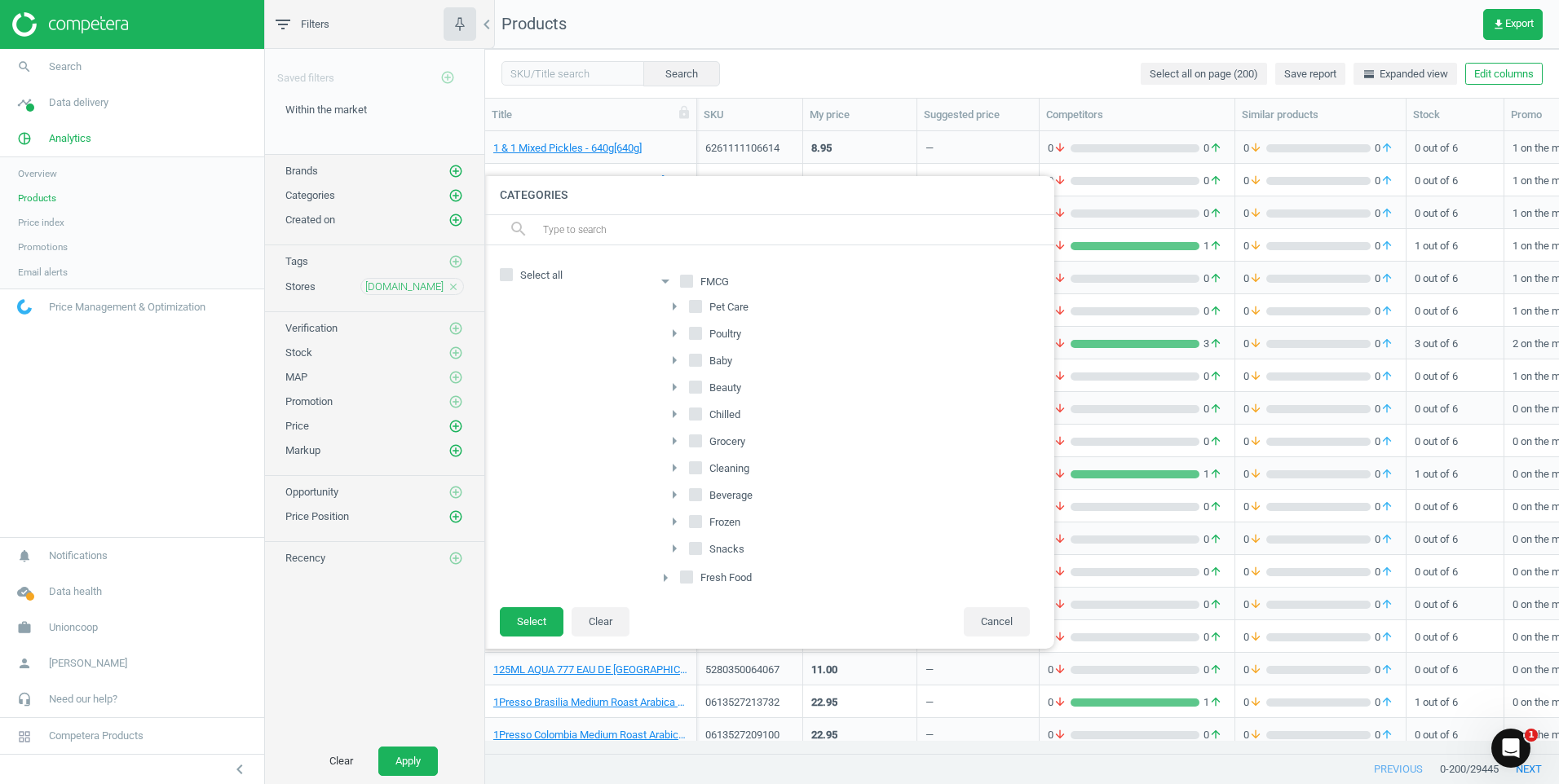
click at [692, 489] on span at bounding box center [695, 494] width 13 height 13
click at [692, 489] on input "Beverage" at bounding box center [696, 493] width 11 height 11
checkbox input "true"
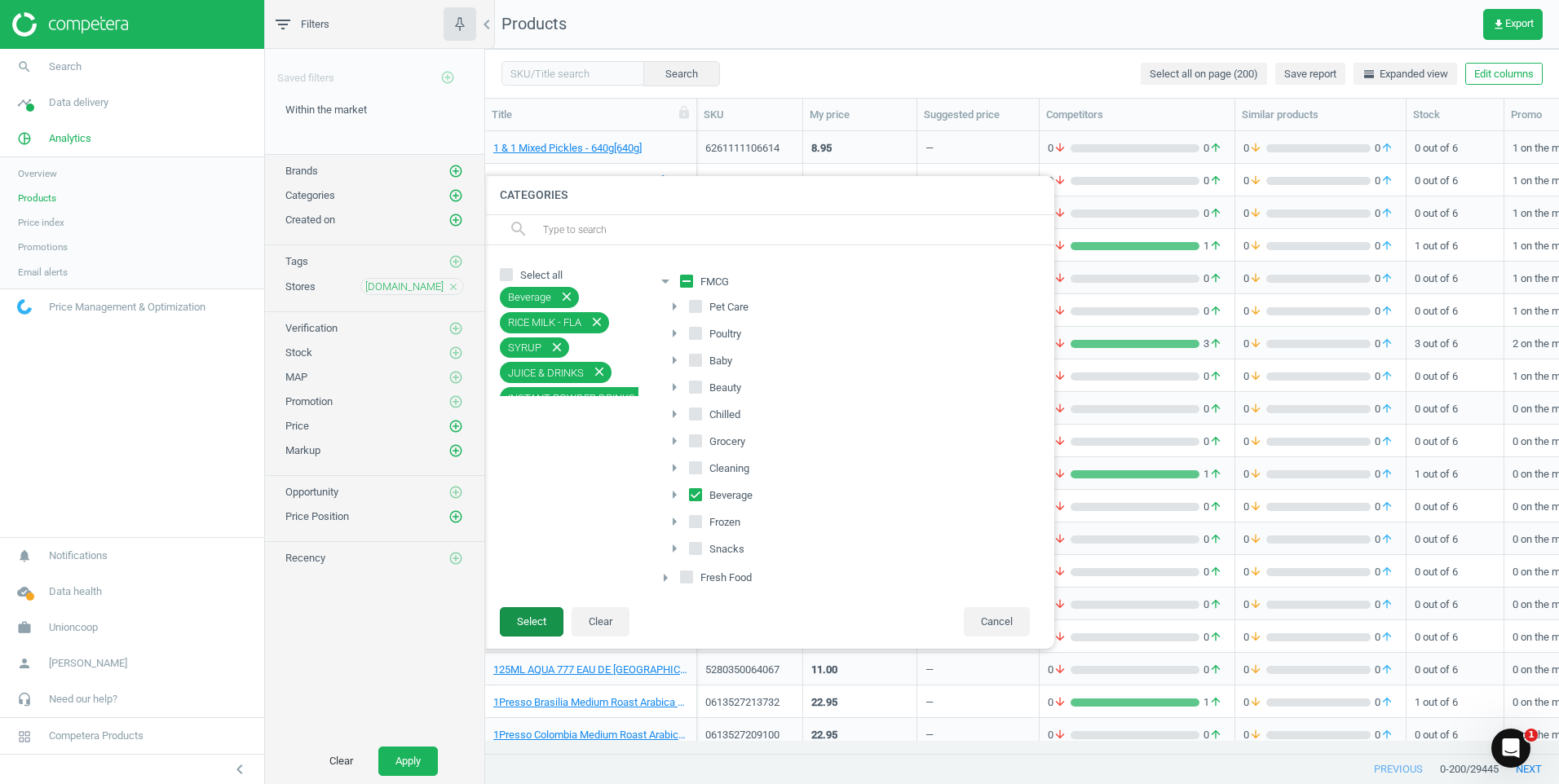
click at [550, 631] on button "Select" at bounding box center [531, 621] width 64 height 30
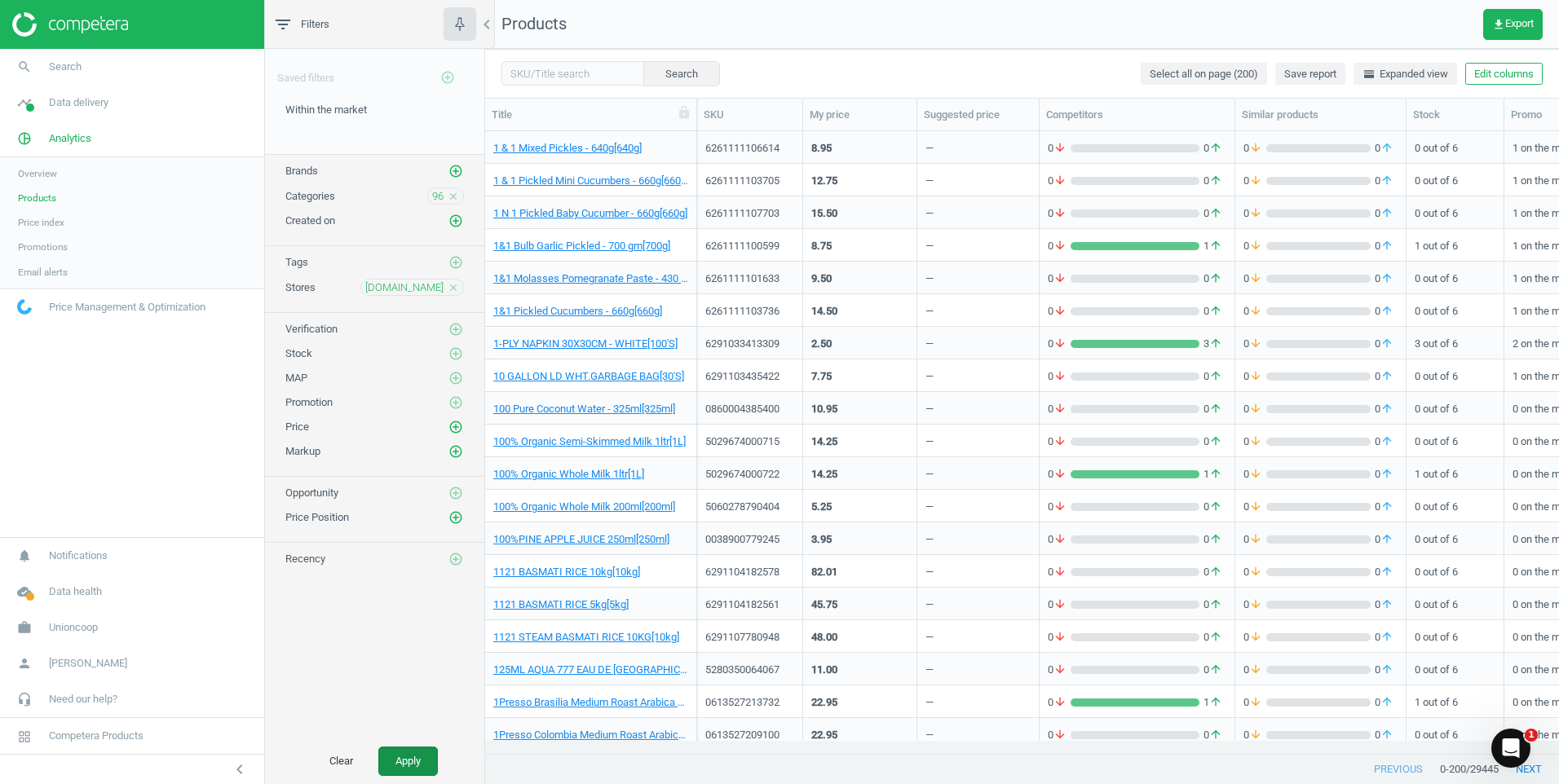
click at [413, 773] on button "Apply" at bounding box center [408, 761] width 59 height 30
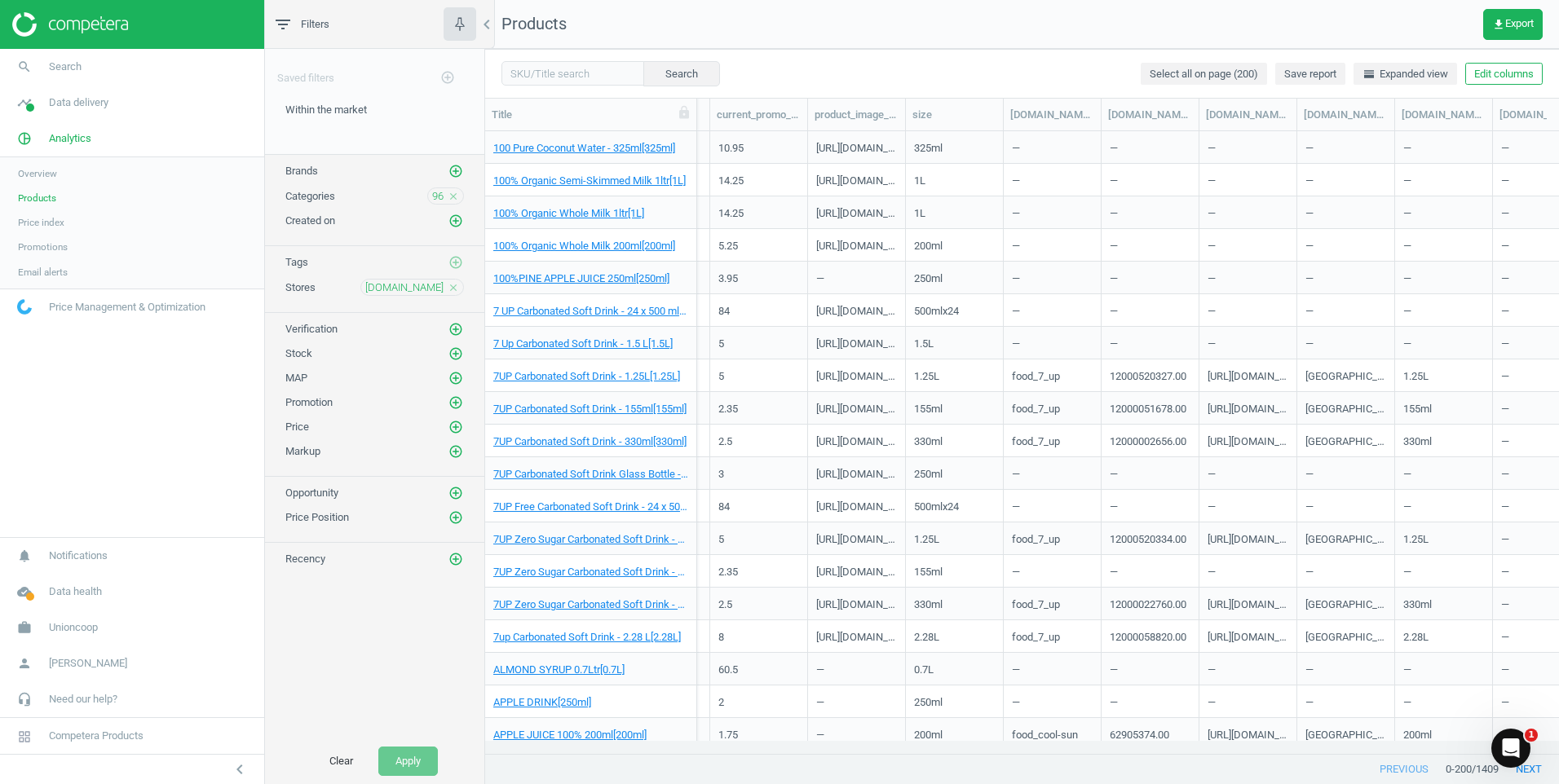
scroll to position [0, 889]
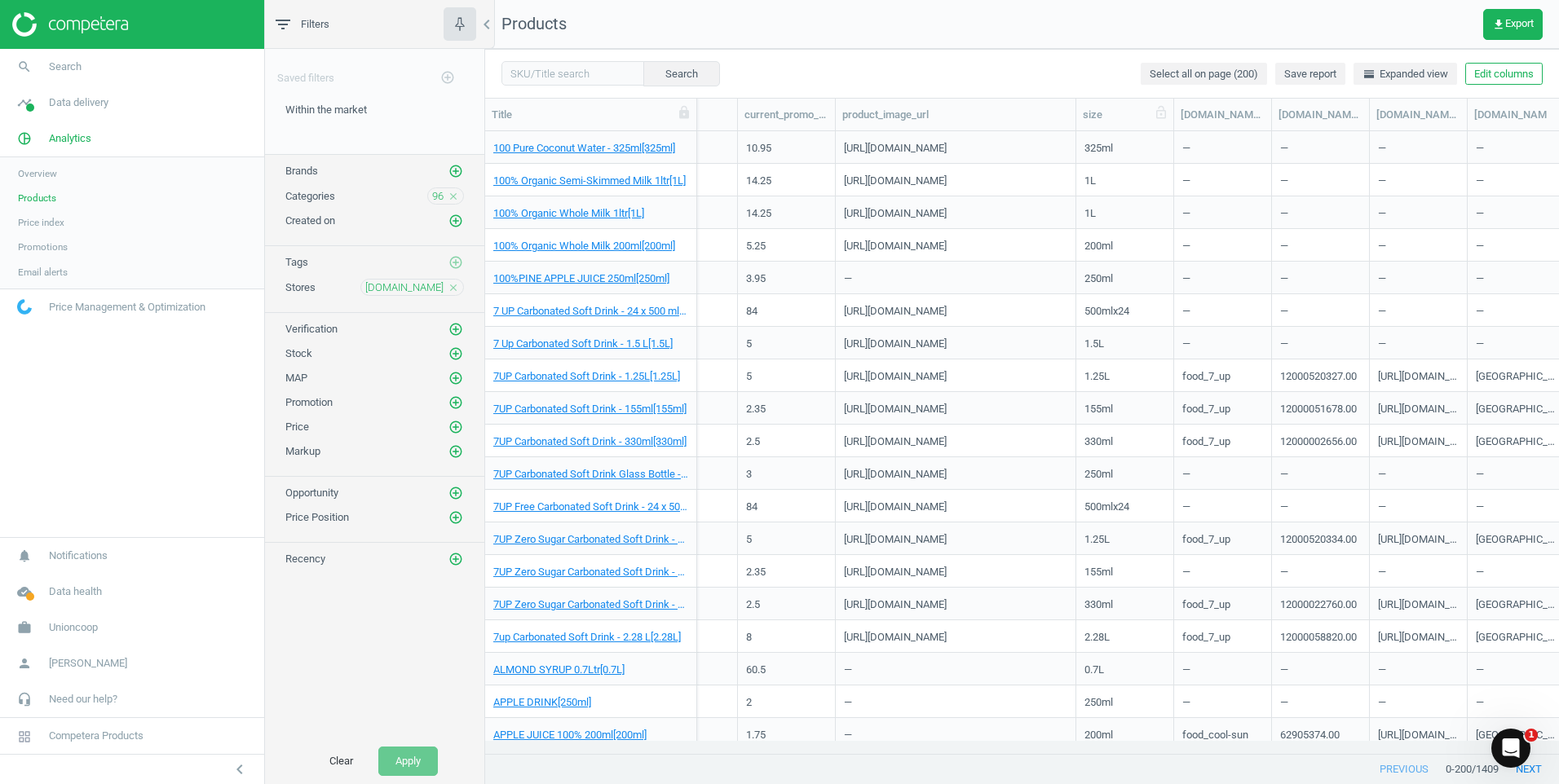
drag, startPoint x: 940, startPoint y: 108, endPoint x: 1097, endPoint y: 109, distance: 157.0
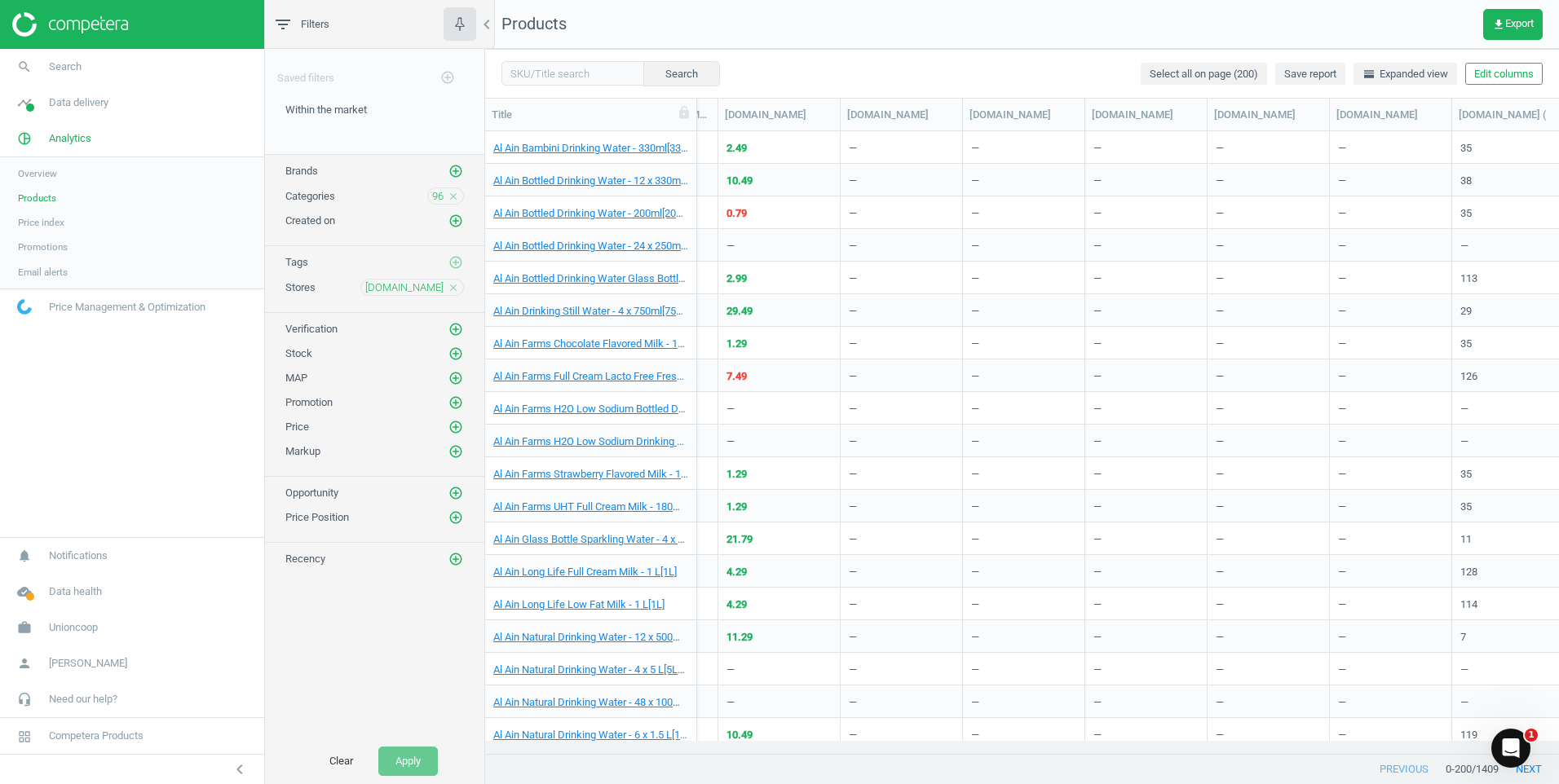
scroll to position [0, 4192]
click at [613, 375] on link "Al Ain Farms Full Cream Lacto Free Fresh Milk - 1 Ltr[1L]" at bounding box center [590, 376] width 195 height 15
